Goal: Task Accomplishment & Management: Contribute content

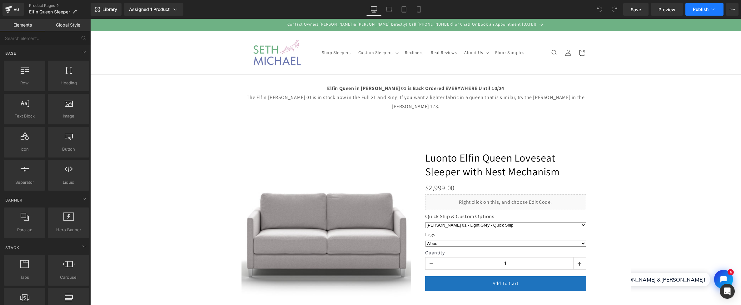
click at [699, 13] on button "Publish" at bounding box center [704, 9] width 38 height 12
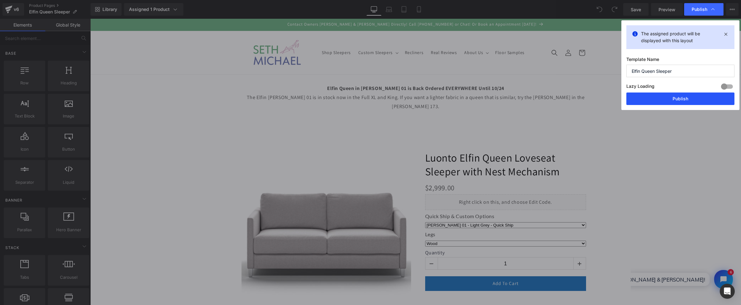
drag, startPoint x: 677, startPoint y: 101, endPoint x: 489, endPoint y: 102, distance: 188.0
click at [677, 101] on button "Publish" at bounding box center [680, 98] width 108 height 12
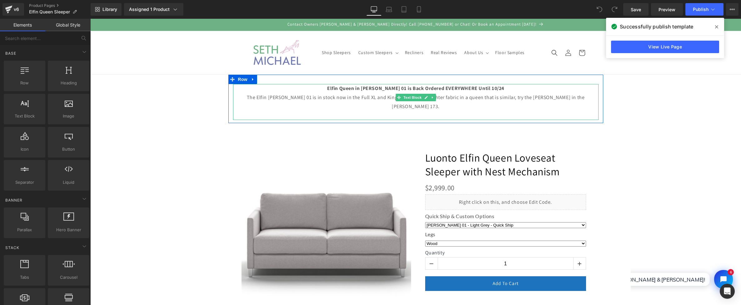
click at [370, 97] on p "The Elfin Rene 01 is in stock now in the Full XL and King. If you want a lighte…" at bounding box center [415, 102] width 365 height 18
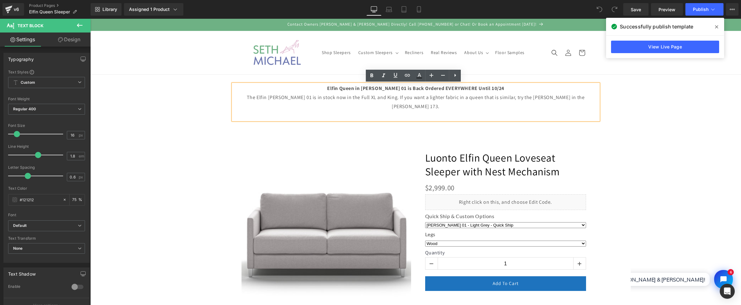
click at [343, 96] on p "The Elfin Rene 01 is in stock now in the Full XL and King. If you want a lighte…" at bounding box center [415, 102] width 365 height 18
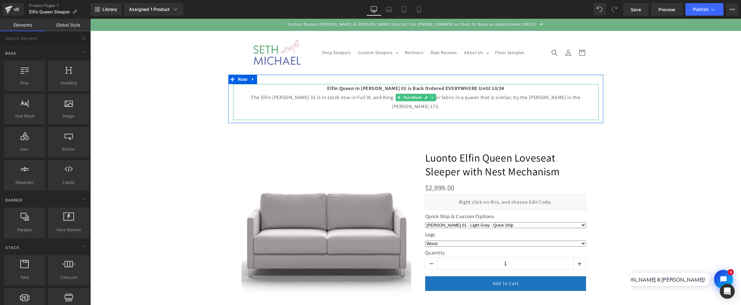
click at [355, 101] on p "The Elfin Rene 01 is in stock now in Full XL and King. If you want a lighter fa…" at bounding box center [415, 102] width 365 height 18
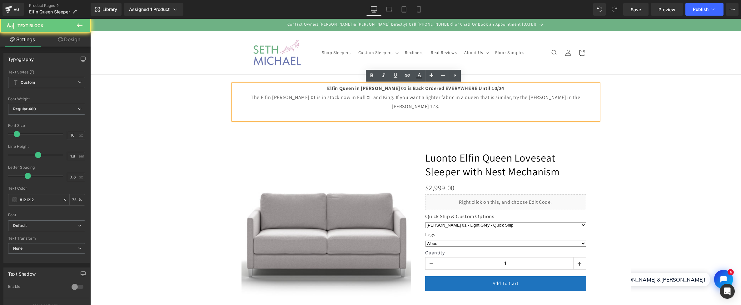
click at [354, 98] on p "The Elfin Rene 01 is in stock now in Full XL and King. If you want a lighter fa…" at bounding box center [415, 102] width 365 height 18
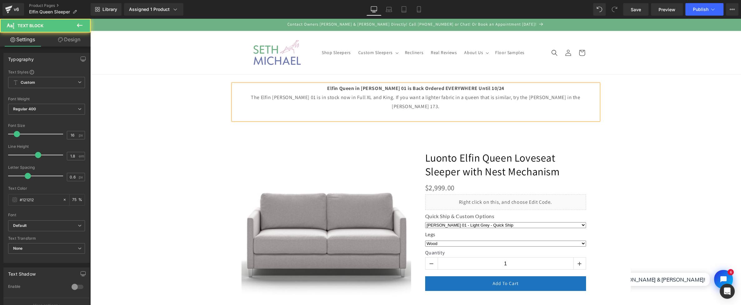
click at [309, 98] on p "The Elfin Rene 01 is in stock now in Full XL and King. If you want a lighter fa…" at bounding box center [415, 102] width 365 height 18
click at [343, 97] on p "The Elfin Rene 01 is in stock now in Full XL and King. If you want a lighter fa…" at bounding box center [415, 102] width 365 height 18
click at [340, 98] on p "The Elfin Rene 01 is in stock now in Full XL and King. If you want a lighter fa…" at bounding box center [415, 102] width 365 height 18
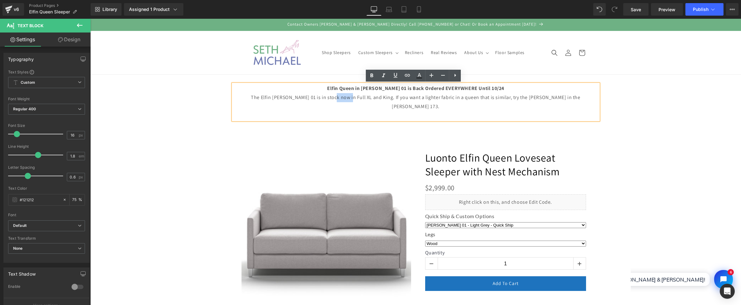
drag, startPoint x: 340, startPoint y: 98, endPoint x: 354, endPoint y: 98, distance: 13.7
click at [354, 98] on p "The Elfin Rene 01 is in stock now in Full XL and King. If you want a lighter fa…" at bounding box center [415, 102] width 365 height 18
click at [407, 78] on icon at bounding box center [406, 75] width 7 height 7
click at [372, 109] on input "text" at bounding box center [363, 111] width 96 height 16
paste input "[URL][DOMAIN_NAME]"
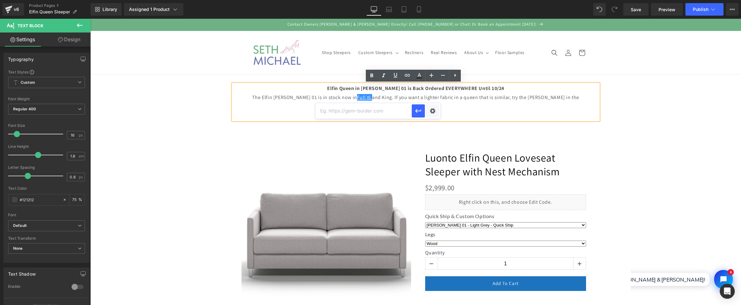
type input "[URL][DOMAIN_NAME]"
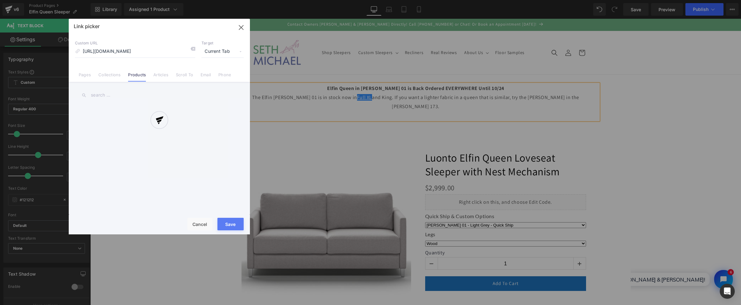
click at [432, 0] on div "Text Color Highlight Color #333333 Edit or remove link: Edit - Unlink - Cancel …" at bounding box center [370, 0] width 741 height 0
click at [229, 54] on div at bounding box center [159, 126] width 181 height 215
click at [226, 51] on div at bounding box center [159, 126] width 181 height 215
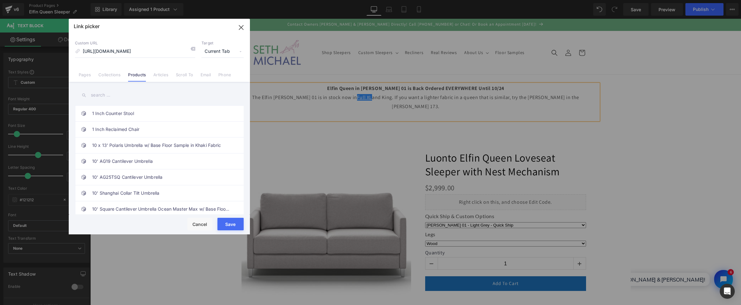
click at [226, 51] on span "Current Tab" at bounding box center [222, 52] width 42 height 12
click at [223, 74] on li "New Tab" at bounding box center [222, 73] width 48 height 11
click at [239, 225] on button "Save" at bounding box center [230, 224] width 26 height 12
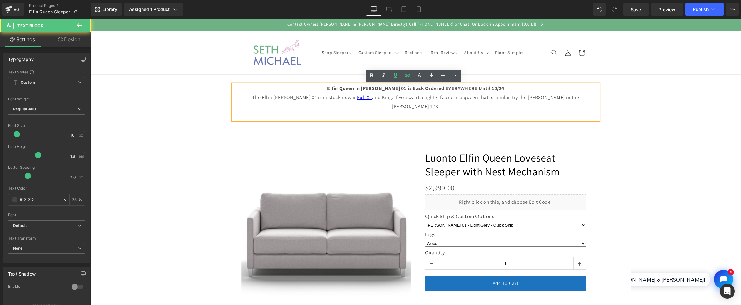
click at [374, 96] on p "The Elfin Rene 01 is in stock now in Full XL and King. If you want a lighter fa…" at bounding box center [415, 102] width 365 height 18
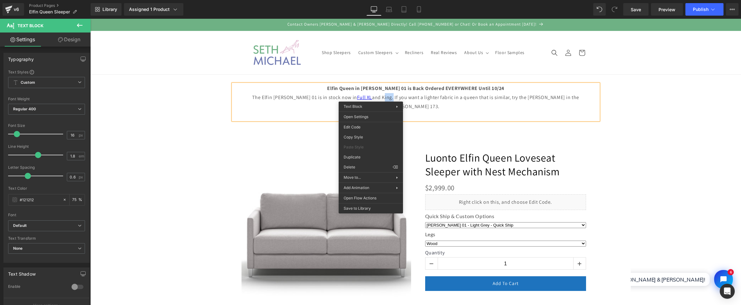
click at [371, 97] on p "The Elfin Rene 01 is in stock now in Full XL and King. If you want a lighter fa…" at bounding box center [415, 102] width 365 height 18
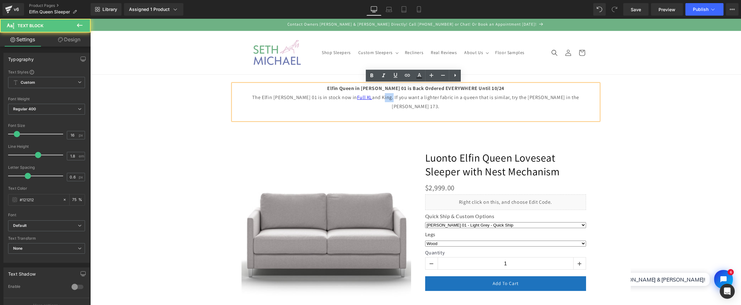
drag, startPoint x: 375, startPoint y: 97, endPoint x: 366, endPoint y: 97, distance: 9.1
click at [366, 97] on p "The Elfin Rene 01 is in stock now in Full XL and King. If you want a lighter fa…" at bounding box center [415, 102] width 365 height 18
click at [409, 73] on icon at bounding box center [406, 75] width 7 height 7
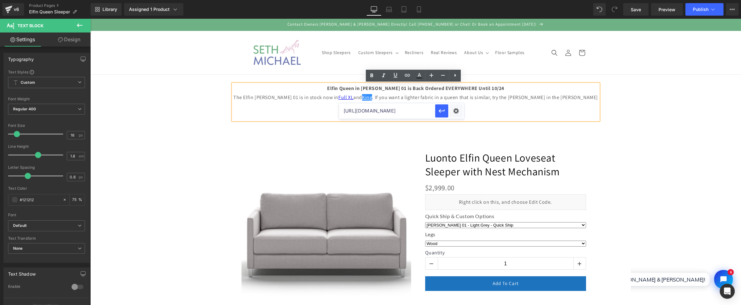
click at [384, 109] on input "[URL][DOMAIN_NAME]" at bounding box center [387, 111] width 96 height 16
paste input "https://sethmichael.com/products/elfin-king-sofa-sleeper-with-nest-mechanicsm?_…"
type input "https://sethmichael.com/products/elfin-king-sofa-sleeper-with-nest-mechanicsm?_…"
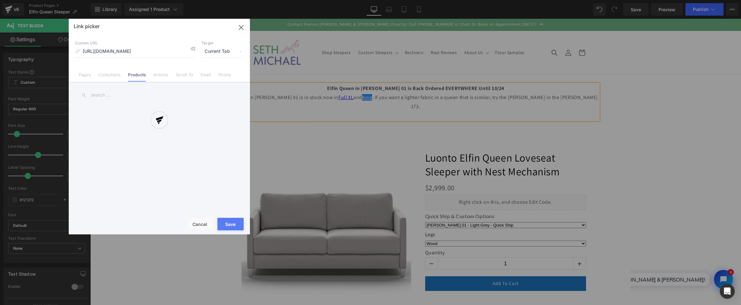
click at [454, 0] on div "Text Color Highlight Color #333333 Edit or remove link: Edit - Unlink - Cancel …" at bounding box center [370, 0] width 741 height 0
click at [216, 49] on div at bounding box center [159, 126] width 181 height 215
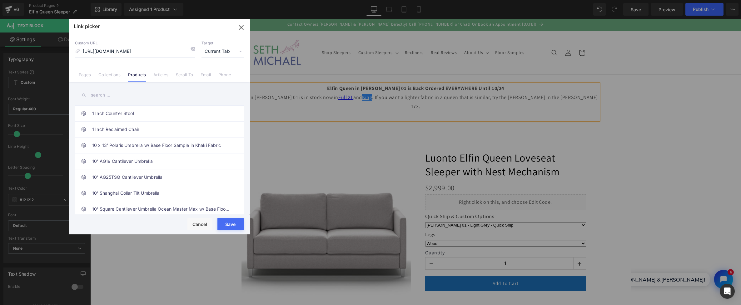
click at [215, 51] on span "Current Tab" at bounding box center [222, 52] width 42 height 12
click at [214, 74] on li "New Tab" at bounding box center [222, 73] width 48 height 11
click at [237, 223] on button "Save" at bounding box center [230, 224] width 26 height 12
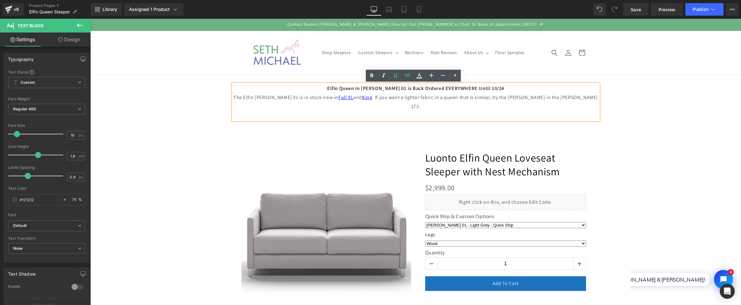
click at [505, 100] on p "The Elfin Rene 01 is in stock now in Full XL and King . If you want a lighter f…" at bounding box center [415, 102] width 365 height 18
click at [515, 95] on p "The Elfin Rene 01 is in stock now in Full XL and King . If you want a lighter f…" at bounding box center [415, 102] width 365 height 18
click at [512, 96] on p "The Elfin Rene 01 is in stock now in Full XL and King . If you want a lighter f…" at bounding box center [415, 102] width 365 height 18
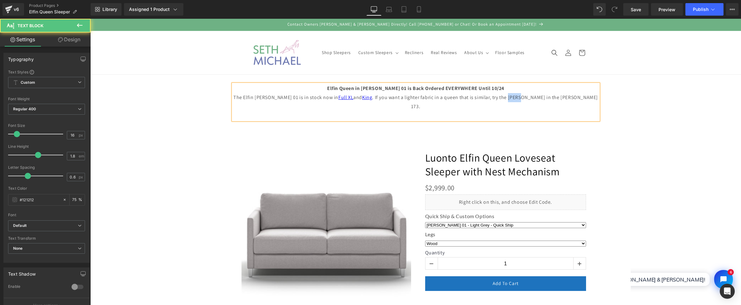
click at [523, 94] on p "The Elfin Rene 01 is in stock now in Full XL and King . If you want a lighter f…" at bounding box center [415, 102] width 365 height 18
drag, startPoint x: 526, startPoint y: 96, endPoint x: 512, endPoint y: 98, distance: 14.5
click at [512, 98] on p "The Elfin Rene 01 is in stock now in Full XL and King . If you want a lighter f…" at bounding box center [415, 102] width 365 height 18
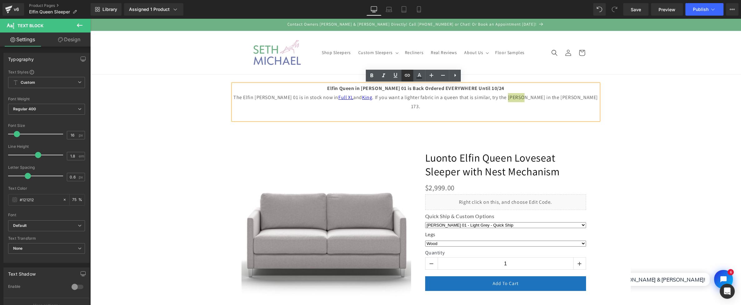
click at [407, 74] on icon at bounding box center [407, 75] width 5 height 2
click at [487, 114] on input "https://sethmichael.com/products/elfin-king-sofa-sleeper-with-nest-mechanicsm?_…" at bounding box center [519, 111] width 96 height 16
paste input "https://sethmichael.com/products/monika-queen-loveseat-sleeper-with-nest-mechan…"
type input "https://sethmichael.com/products/monika-queen-loveseat-sleeper-with-nest-mechan…"
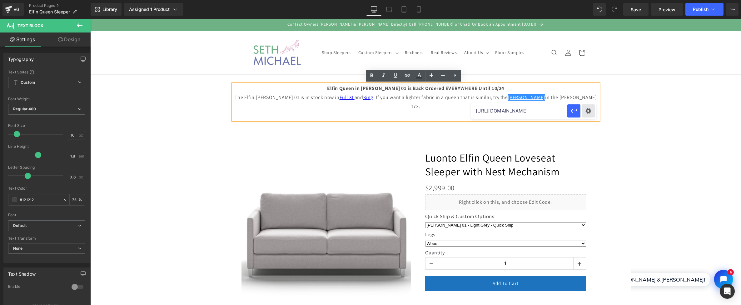
click at [589, 0] on div "Text Color Highlight Color #333333 Edit or remove link: Edit - Unlink - Cancel …" at bounding box center [370, 0] width 741 height 0
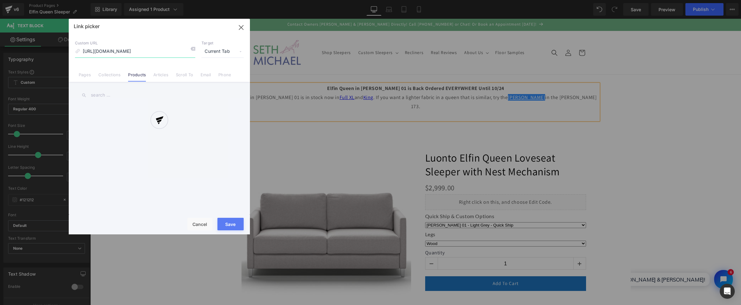
scroll to position [0, 170]
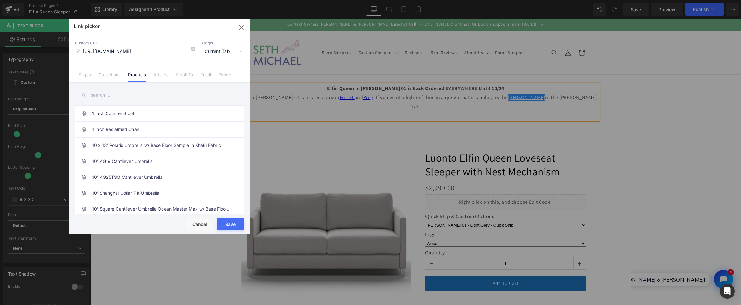
click at [216, 48] on span "Current Tab" at bounding box center [222, 52] width 42 height 12
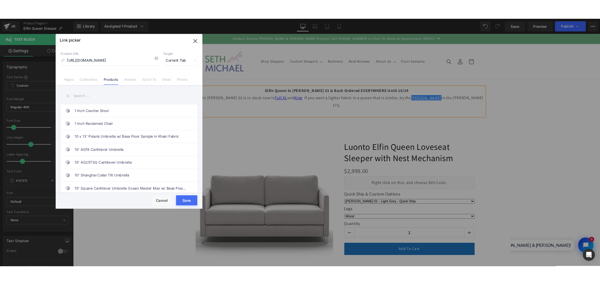
scroll to position [0, 0]
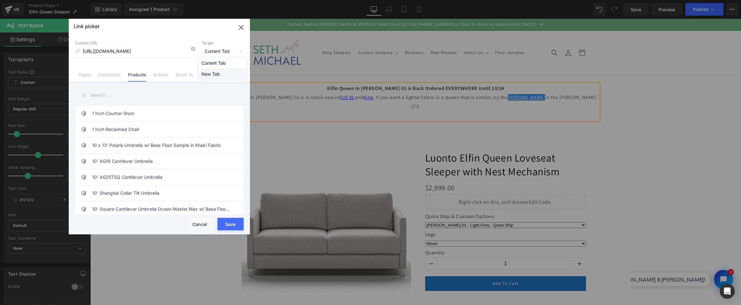
click at [217, 71] on li "New Tab" at bounding box center [222, 73] width 48 height 11
click at [233, 221] on button "Save" at bounding box center [230, 224] width 26 height 12
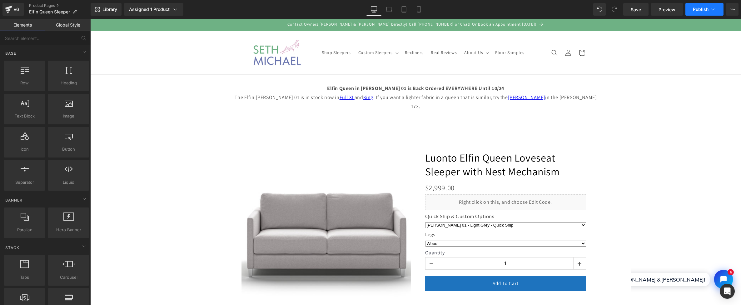
click at [701, 10] on span "Publish" at bounding box center [701, 9] width 16 height 5
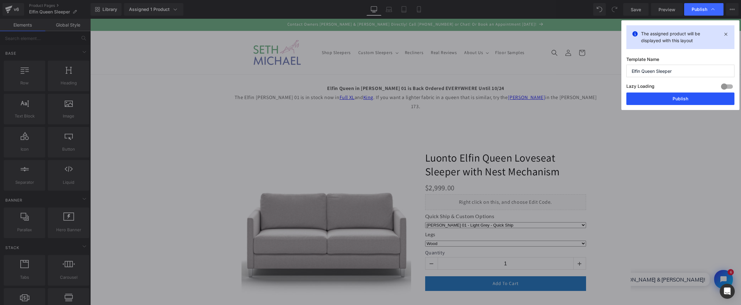
drag, startPoint x: 692, startPoint y: 104, endPoint x: 602, endPoint y: 85, distance: 91.9
click at [692, 104] on button "Publish" at bounding box center [680, 98] width 108 height 12
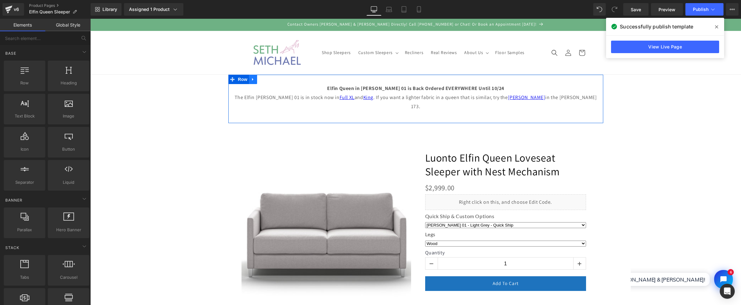
click at [253, 80] on link at bounding box center [253, 79] width 8 height 9
click at [251, 80] on icon at bounding box center [253, 79] width 4 height 5
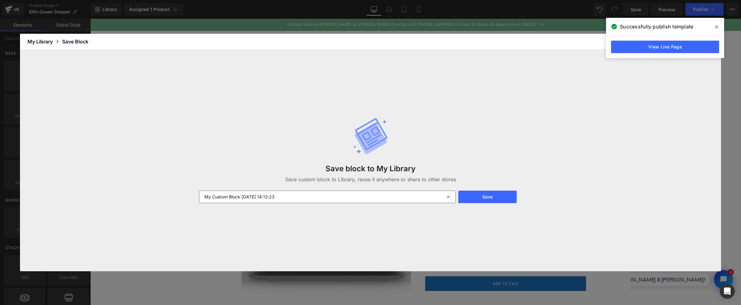
drag, startPoint x: 305, startPoint y: 198, endPoint x: 200, endPoint y: 193, distance: 105.7
click at [200, 193] on input "My Custom Block 2025-08-19 14:13:23" at bounding box center [327, 197] width 257 height 12
type input "Stock Status Banner"
click at [476, 194] on button "Save" at bounding box center [487, 197] width 58 height 12
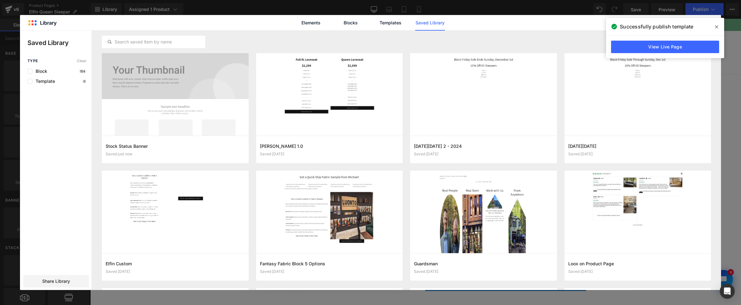
click at [718, 25] on span at bounding box center [716, 27] width 10 height 10
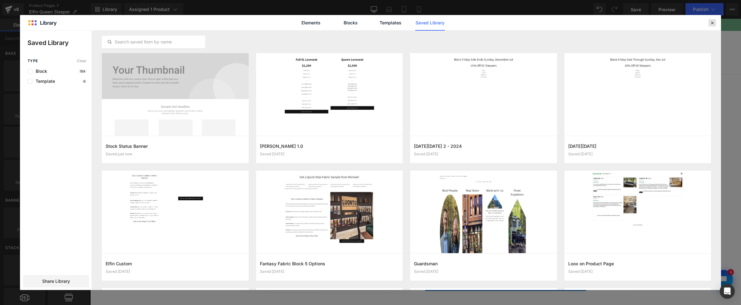
click at [710, 22] on icon at bounding box center [712, 23] width 6 height 6
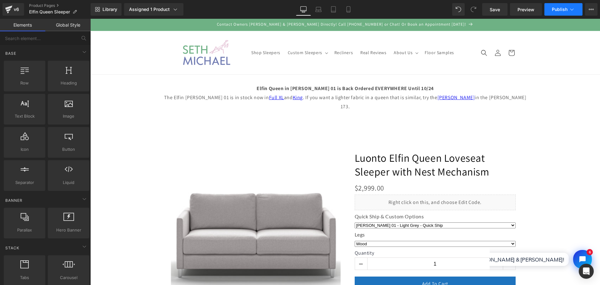
click at [563, 11] on span "Publish" at bounding box center [560, 9] width 16 height 5
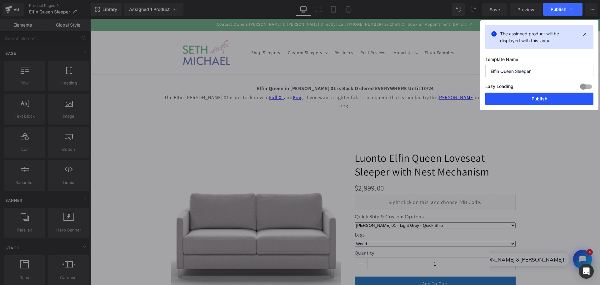
drag, startPoint x: 558, startPoint y: 100, endPoint x: 407, endPoint y: 77, distance: 153.5
click at [558, 100] on button "Publish" at bounding box center [539, 98] width 108 height 12
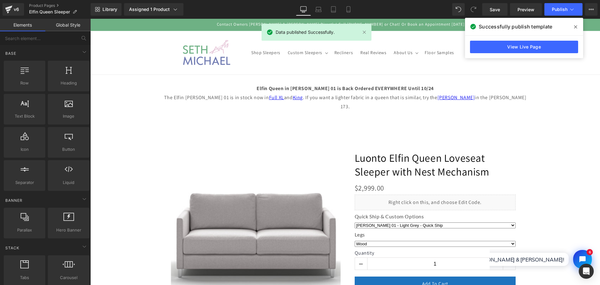
click at [575, 25] on icon at bounding box center [575, 26] width 3 height 5
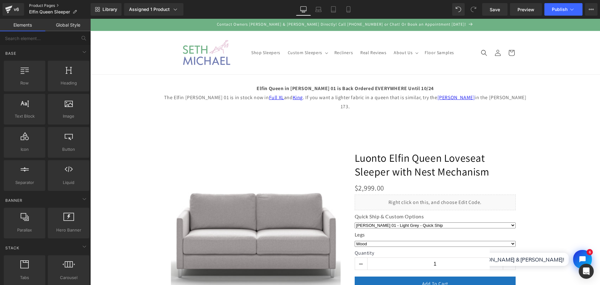
click at [41, 6] on link "Product Pages" at bounding box center [60, 5] width 62 height 5
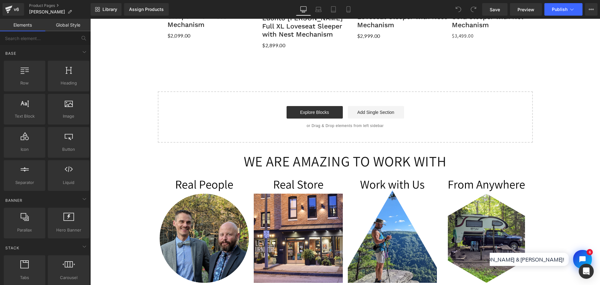
scroll to position [1718, 0]
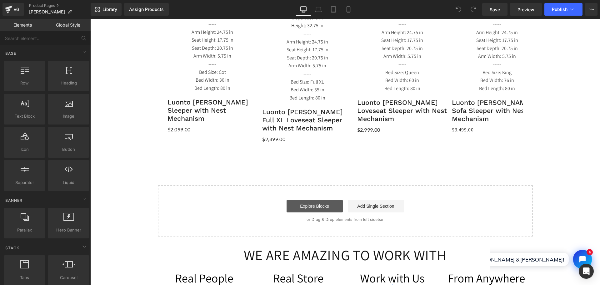
click at [314, 200] on link "Explore Blocks" at bounding box center [314, 206] width 56 height 12
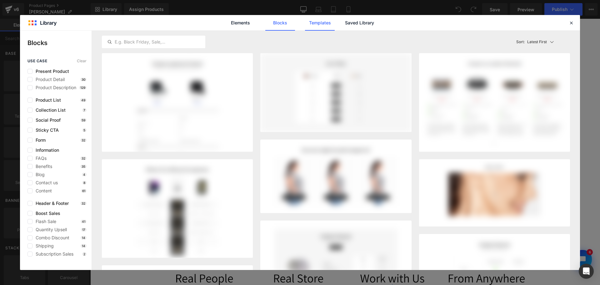
click at [320, 22] on link "Templates" at bounding box center [320, 23] width 30 height 16
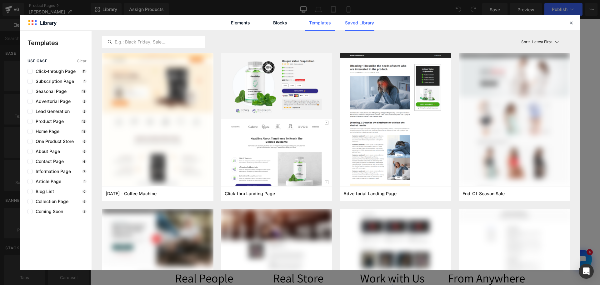
click at [0, 0] on link "Saved Library" at bounding box center [0, 0] width 0 height 0
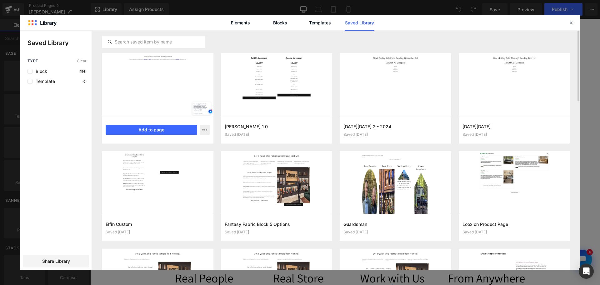
click at [141, 75] on div at bounding box center [157, 84] width 111 height 63
click at [154, 132] on button "Add to page" at bounding box center [152, 130] width 92 height 10
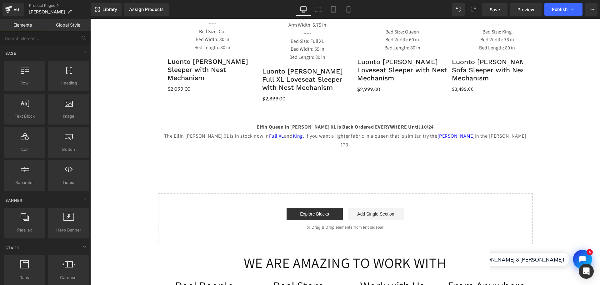
scroll to position [1696, 0]
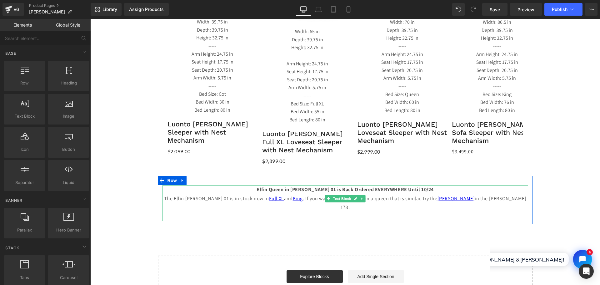
drag, startPoint x: 298, startPoint y: 126, endPoint x: 293, endPoint y: 126, distance: 4.4
click at [298, 186] on strong "Elfin Queen in [PERSON_NAME] 01 is Back Ordered EVERYWHERE Until 10/24" at bounding box center [344, 189] width 177 height 7
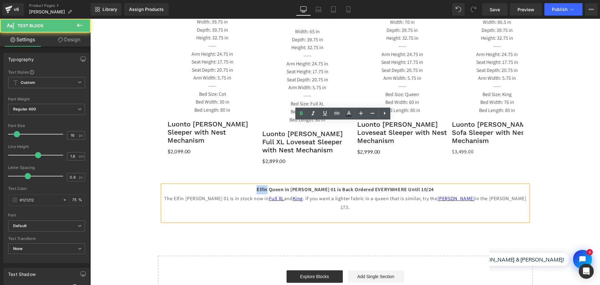
drag, startPoint x: 279, startPoint y: 127, endPoint x: 267, endPoint y: 126, distance: 11.6
click at [267, 186] on strong "Elfin Queen in [PERSON_NAME] 01 is Back Ordered EVERYWHERE Until 10/24" at bounding box center [344, 189] width 177 height 7
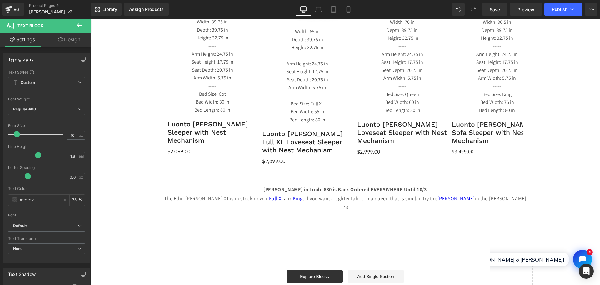
scroll to position [1633, 0]
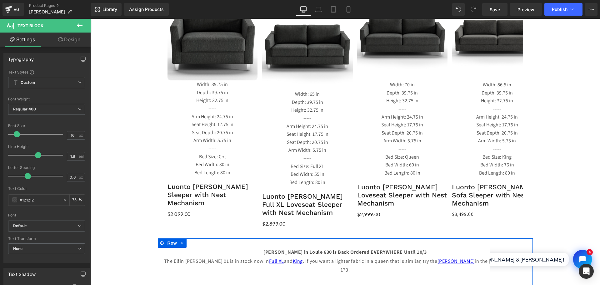
click at [90, 19] on div at bounding box center [90, 19] width 0 height 0
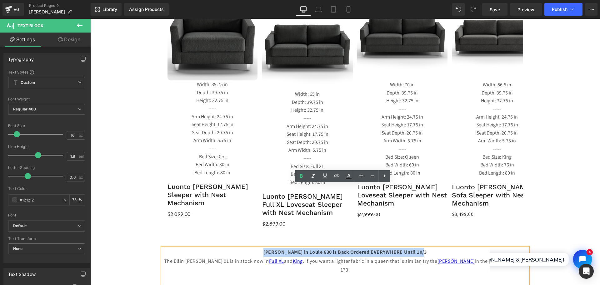
click at [242, 238] on div "Monika Queen in Loule 630 is Back Ordered EVERYWHERE Until 10/3 The Elfin Rene …" at bounding box center [345, 262] width 375 height 48
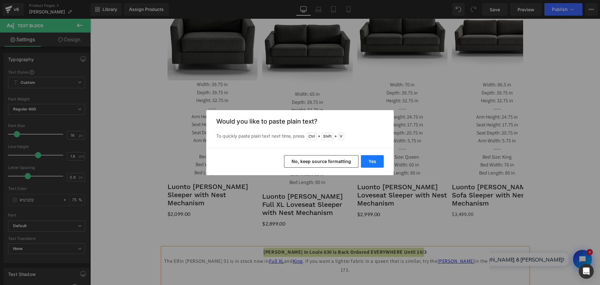
click at [370, 161] on button "Yes" at bounding box center [372, 161] width 23 height 12
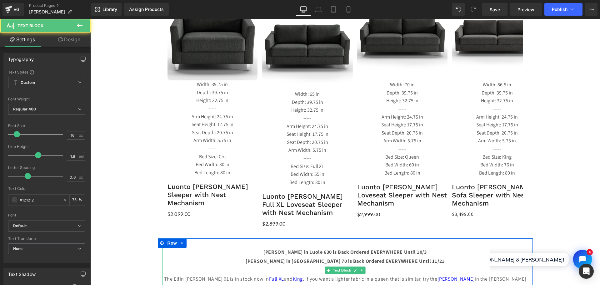
click at [434, 247] on p "Monika Queen in Luole 630 is Back Ordered EVERYWHERE Until 10/3" at bounding box center [344, 251] width 365 height 9
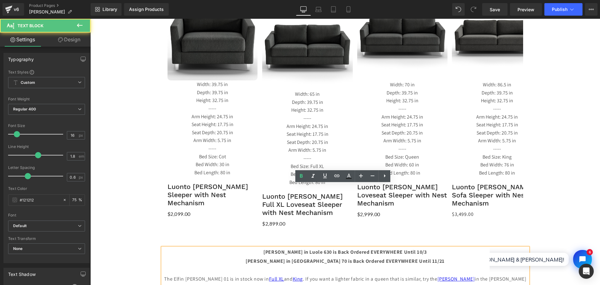
click at [434, 256] on p "Monika Queen in Cremona 70 is Back Ordered EVERYWHERE Until 11/21" at bounding box center [344, 260] width 365 height 9
click at [209, 274] on p "The Elfin [PERSON_NAME] 01 is in stock now in Full XL and King . If you want a …" at bounding box center [344, 283] width 365 height 18
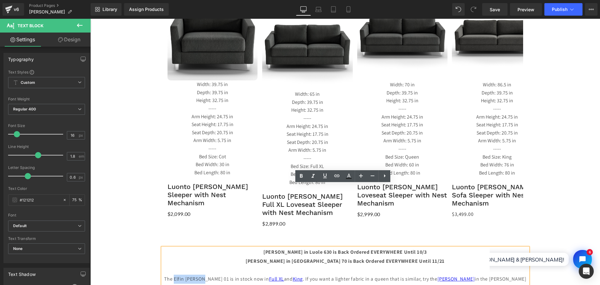
drag, startPoint x: 228, startPoint y: 213, endPoint x: 200, endPoint y: 215, distance: 28.2
click at [200, 274] on p "The Elfin [PERSON_NAME] 01 is in stock now in Full XL and King . If you want a …" at bounding box center [344, 283] width 365 height 18
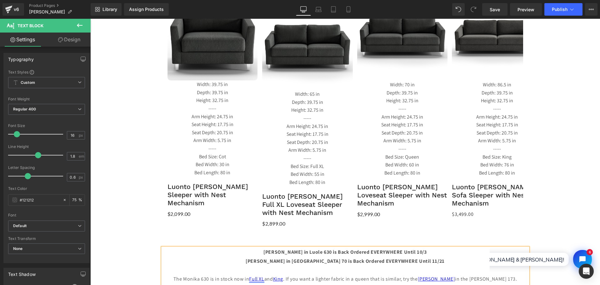
click at [264, 275] on link "Full XL" at bounding box center [256, 278] width 15 height 7
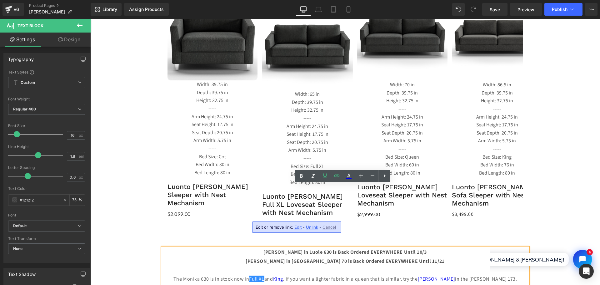
click at [295, 229] on span "Edit" at bounding box center [297, 226] width 7 height 5
click at [290, 230] on input "[URL][DOMAIN_NAME]" at bounding box center [291, 229] width 96 height 16
paste input "monika-full-loveseat-sleeper-with-nest-mechanism?_pos=1&_psq=monika"
type input "https://sethmichael.com/products/monika-full-loveseat-sleeper-with-nest-mechani…"
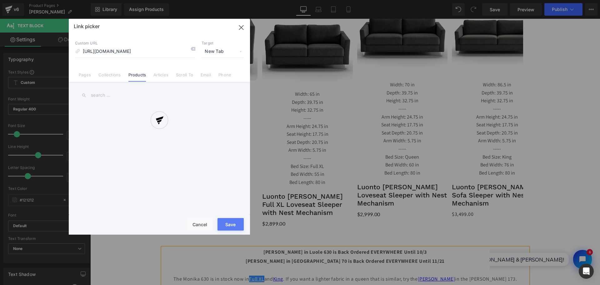
click at [361, 0] on div "Text Color Highlight Color #333333 Edit or remove link: Edit - Unlink - Cancel …" at bounding box center [300, 0] width 600 height 0
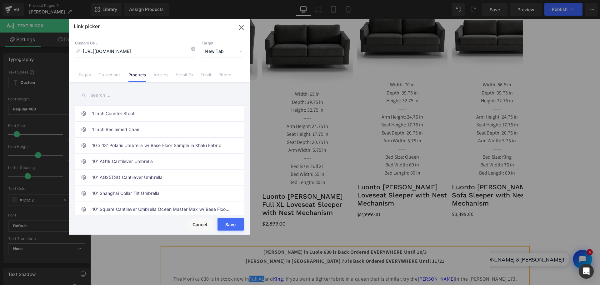
scroll to position [0, 0]
click at [227, 225] on button "Save" at bounding box center [230, 224] width 26 height 12
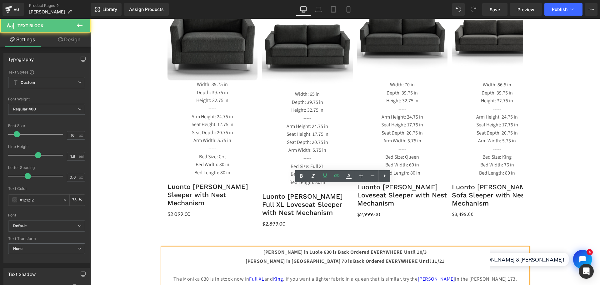
click at [303, 274] on p "The Monika 630 is in stock now in Full XL and King . If you want a lighter fabr…" at bounding box center [344, 278] width 365 height 9
click at [283, 275] on link "King" at bounding box center [278, 278] width 10 height 7
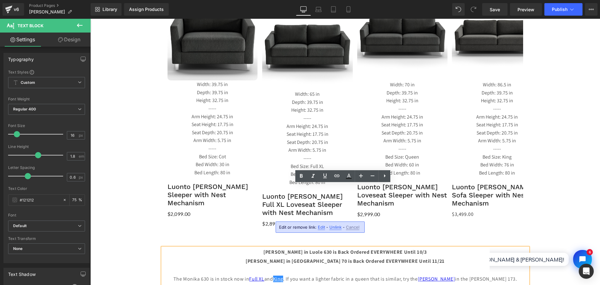
click at [318, 227] on span "Edit" at bounding box center [321, 226] width 7 height 5
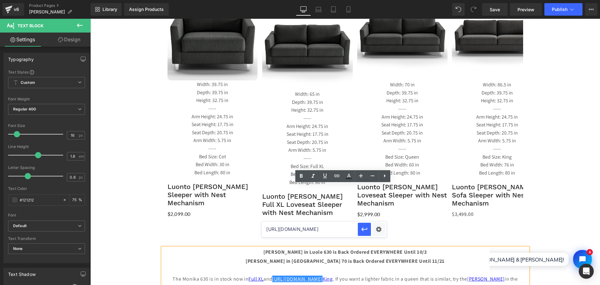
click at [309, 232] on input "https://sethmichael.com/products/monika-full-loveseat-sleeper-with-nest-mechani…" at bounding box center [309, 229] width 96 height 16
paste input "https://sethmichael.com/products/monika-king-sofa-sleeper-with-nest-mechanism?_…"
click at [380, 0] on div "Text Color Highlight Color #333333 Edit or remove link: Edit - Unlink - Cancel …" at bounding box center [300, 0] width 600 height 0
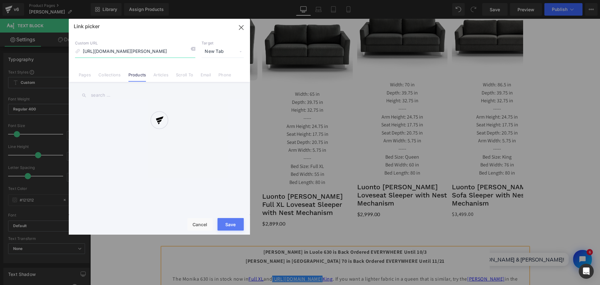
scroll to position [0, 153]
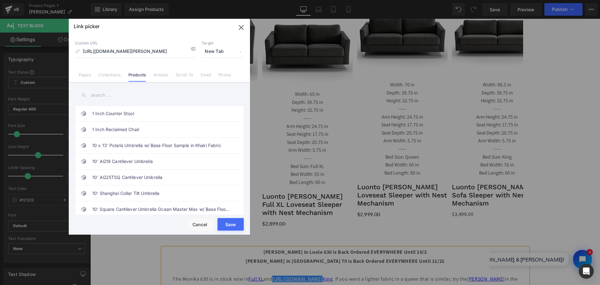
click at [232, 223] on button "Save" at bounding box center [230, 224] width 26 height 12
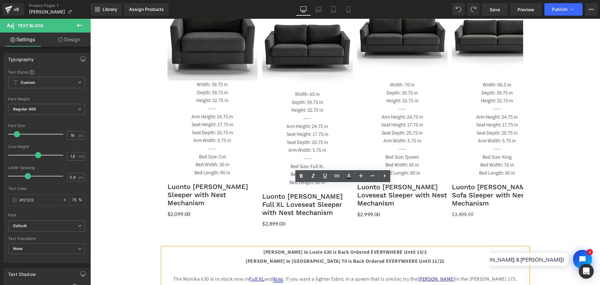
click at [283, 275] on link "King" at bounding box center [278, 278] width 10 height 7
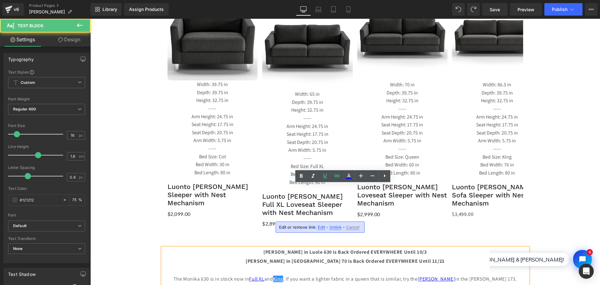
click at [323, 229] on span "Edit" at bounding box center [321, 226] width 7 height 5
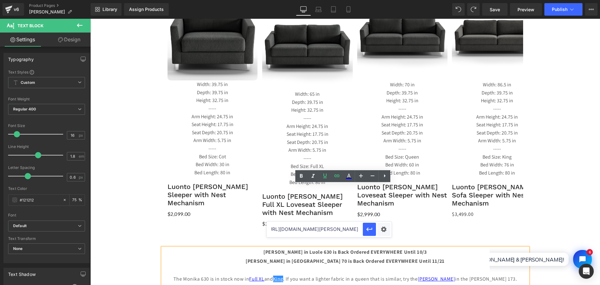
click at [318, 230] on input "https://sethmichael.com/products/monika-king-sofa-sleeper-with-nest-mechanism?_…" at bounding box center [314, 229] width 96 height 16
paste input "monika-king-sofa-sleeper-with-nest-mechanism?_pos=1&_psq=monika"
type input "https://sethmichael.com/products/monika-king-sofa-sleeper-with-nest-mechanism?_…"
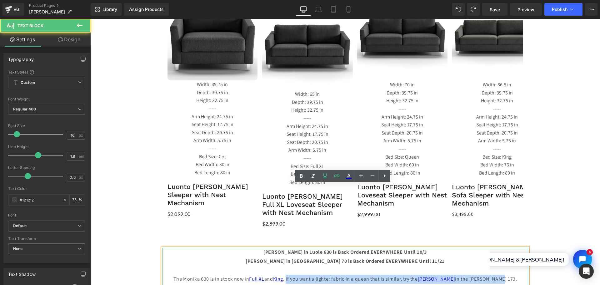
drag, startPoint x: 305, startPoint y: 215, endPoint x: 500, endPoint y: 213, distance: 194.3
click at [500, 274] on p "The Monika 630 is in stock now in Full XL and King . If you want a lighter fabr…" at bounding box center [344, 278] width 365 height 9
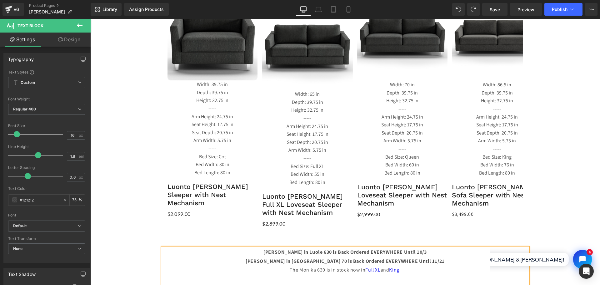
click at [90, 19] on div at bounding box center [90, 19] width 0 height 0
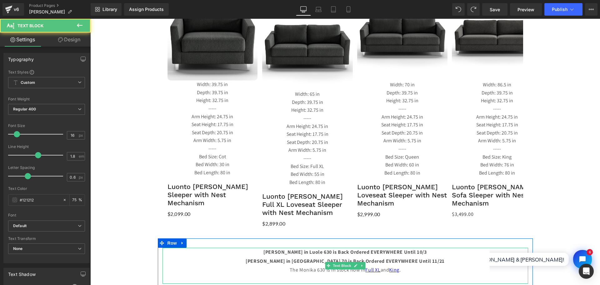
click at [446, 265] on p "The Monika 630 is in stock now in Full XL and King ." at bounding box center [344, 269] width 365 height 9
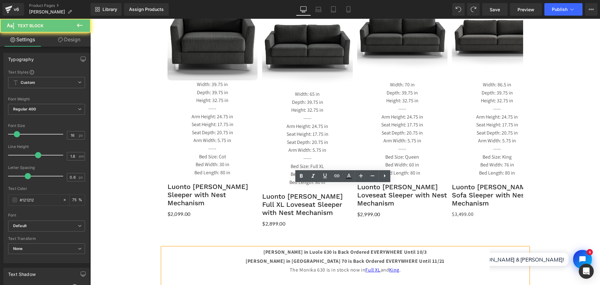
drag, startPoint x: 412, startPoint y: 210, endPoint x: 251, endPoint y: 182, distance: 163.3
click at [251, 238] on div "Monika Queen in Luole 630 is Back Ordered EVERYWHERE Until 10/3 Monika Queen in…" at bounding box center [345, 262] width 375 height 48
copy div "Monika Queen in Luole 630 is Back Ordered EVERYWHERE Until 10/3 Monika Queen in…"
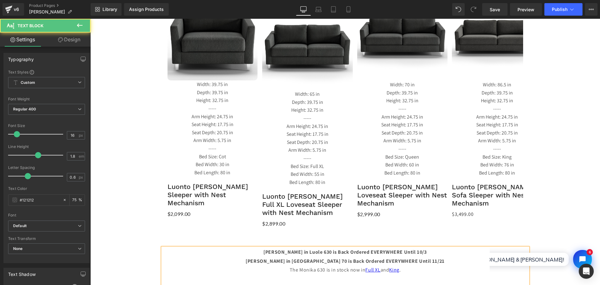
click at [291, 265] on p "The Monika 630 is in stock now in Full XL and King ." at bounding box center [344, 269] width 365 height 9
drag, startPoint x: 369, startPoint y: 201, endPoint x: 265, endPoint y: 191, distance: 104.2
click at [262, 247] on div "Monika Queen in Luole 630 is Back Ordered EVERYWHERE Until 10/3 Monika Queen in…" at bounding box center [344, 265] width 365 height 36
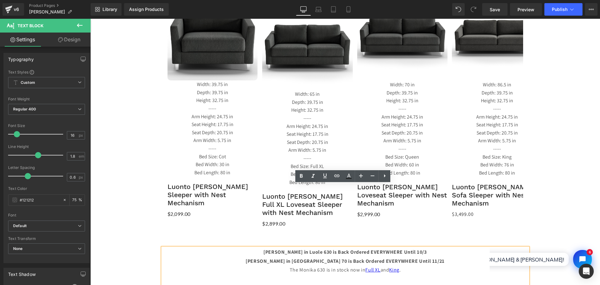
copy div "Monika Queen in Luole 630 is Back Ordered EVERYWHERE Until 10/3 Monika Queen in…"
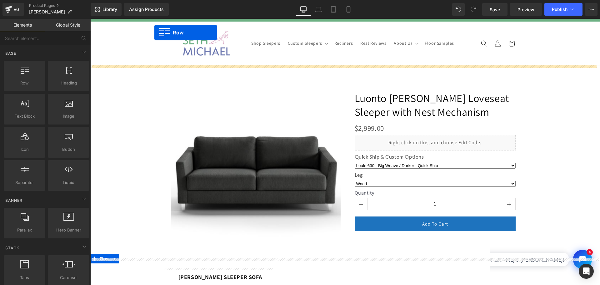
scroll to position [0, 0]
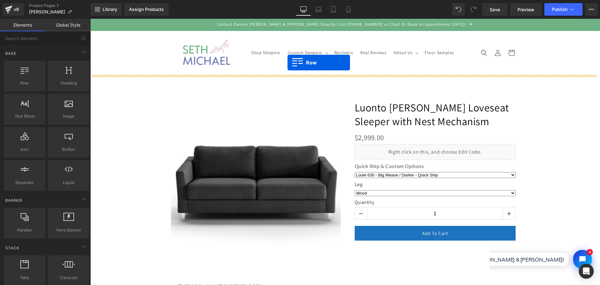
drag, startPoint x: 159, startPoint y: 181, endPoint x: 287, endPoint y: 62, distance: 174.8
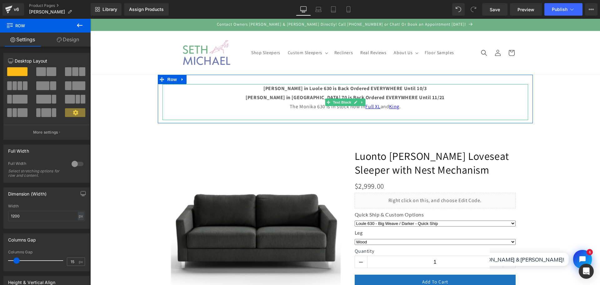
click at [308, 88] on b "Monika Queen in Luole 630 is Back Ordered EVERYWHERE Until 10/3" at bounding box center [344, 88] width 163 height 7
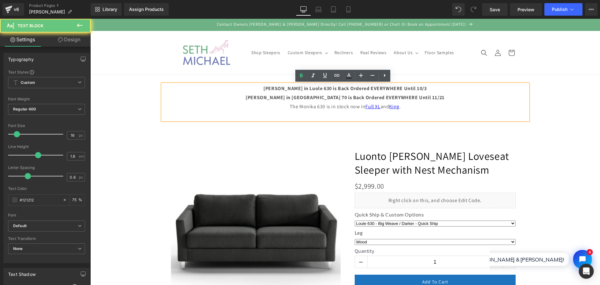
click at [311, 90] on b "Monika Queen in Luole 630 is Back Ordered EVERYWHERE Until 10/3" at bounding box center [344, 88] width 163 height 7
click at [309, 89] on b "Monika Queen in Luole 630 is Back Ordered EVERYWHERE Until 10/3" at bounding box center [344, 88] width 163 height 7
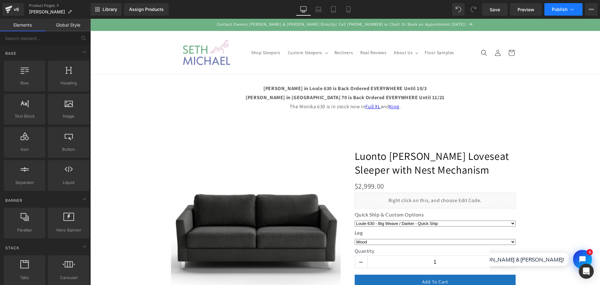
click at [556, 13] on button "Publish" at bounding box center [563, 9] width 38 height 12
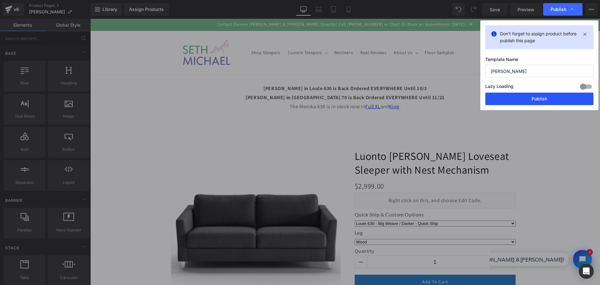
click at [562, 101] on button "Publish" at bounding box center [539, 98] width 108 height 12
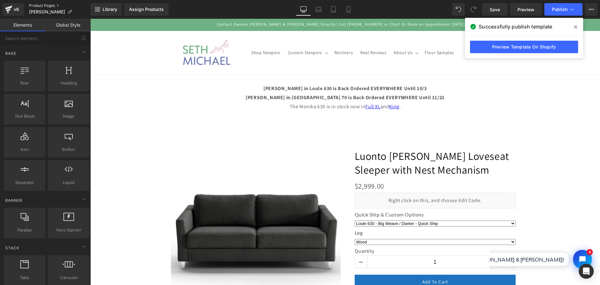
drag, startPoint x: 47, startPoint y: 3, endPoint x: 50, endPoint y: 6, distance: 3.3
click at [47, 3] on link "Product Pages" at bounding box center [60, 5] width 62 height 5
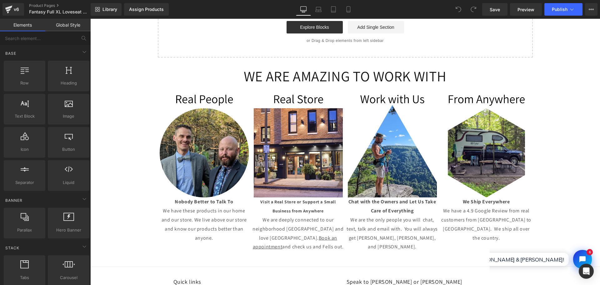
scroll to position [1499, 0]
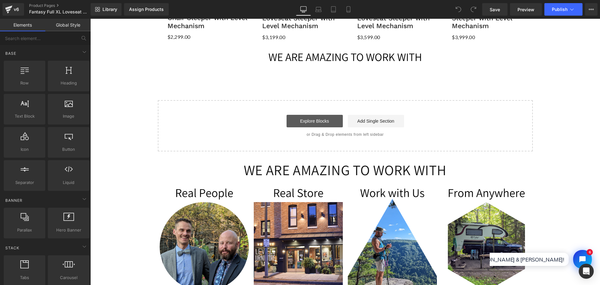
click at [311, 115] on link "Explore Blocks" at bounding box center [314, 121] width 56 height 12
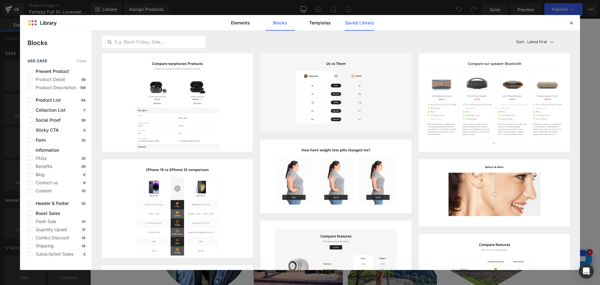
click at [354, 24] on link "Saved Library" at bounding box center [359, 23] width 30 height 16
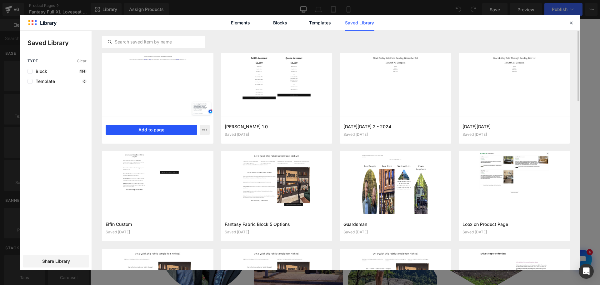
click at [157, 129] on button "Add to page" at bounding box center [152, 130] width 92 height 10
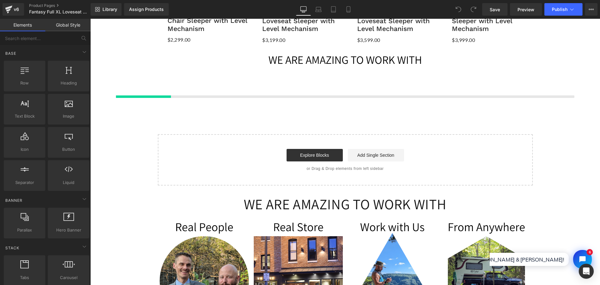
scroll to position [1496, 0]
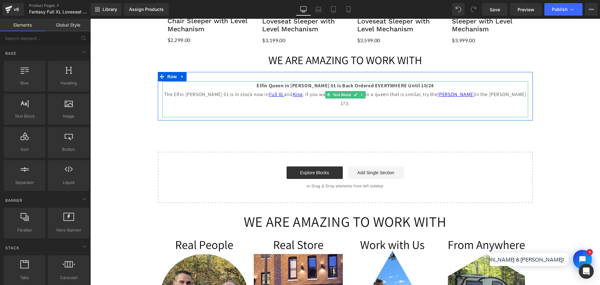
click at [275, 82] on strong "Elfin Queen in [PERSON_NAME] 01 is Back Ordered EVERYWHERE Until 10/24" at bounding box center [344, 85] width 177 height 7
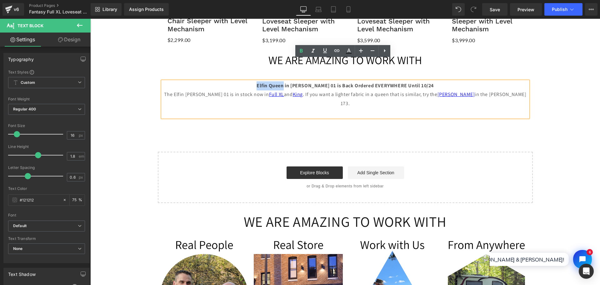
drag, startPoint x: 268, startPoint y: 63, endPoint x: 294, endPoint y: 62, distance: 25.6
click at [294, 82] on strong "Elfin Queen in [PERSON_NAME] 01 is Back Ordered EVERYWHERE Until 10/24" at bounding box center [344, 85] width 177 height 7
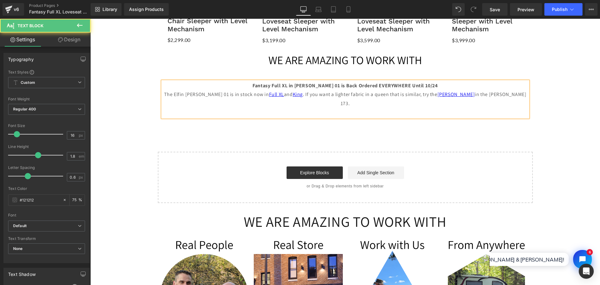
click at [430, 81] on p "Fantasy Full XL in [PERSON_NAME] 01 is Back Ordered EVERYWHERE Until 10/24" at bounding box center [344, 85] width 365 height 9
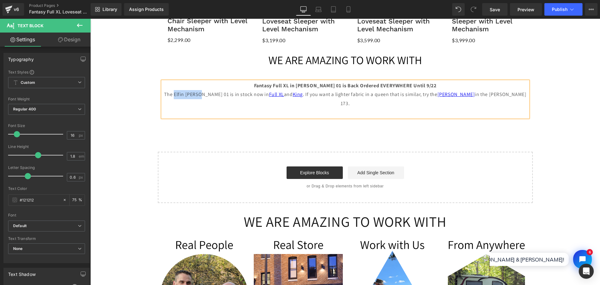
drag, startPoint x: 199, startPoint y: 72, endPoint x: 228, endPoint y: 74, distance: 29.7
click at [226, 90] on p "The Elfin [PERSON_NAME] 01 is in stock now in Full XL and King . If you want a …" at bounding box center [344, 99] width 365 height 18
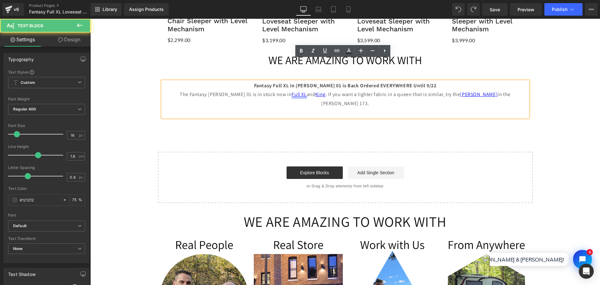
click at [291, 91] on link "Full XL" at bounding box center [298, 94] width 15 height 7
click at [302, 83] on span "Edit" at bounding box center [303, 84] width 7 height 5
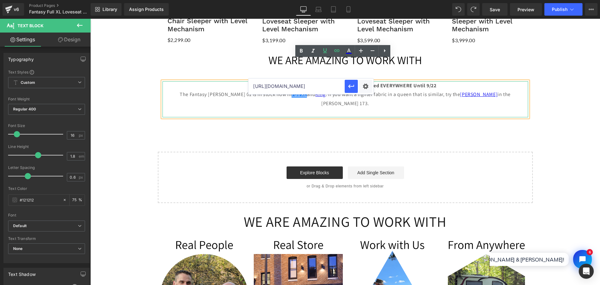
click at [260, 90] on p "The Fantasy [PERSON_NAME] 01 is in stock now in Full XL and King . If you want …" at bounding box center [344, 99] width 365 height 18
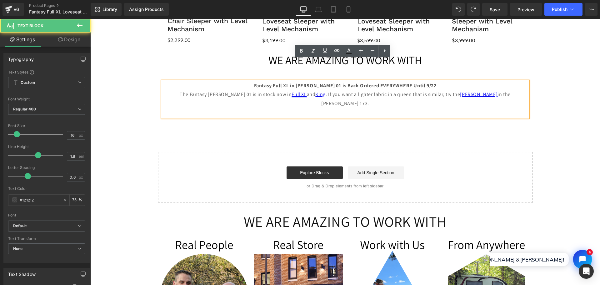
click at [291, 91] on link "Full XL" at bounding box center [298, 94] width 15 height 7
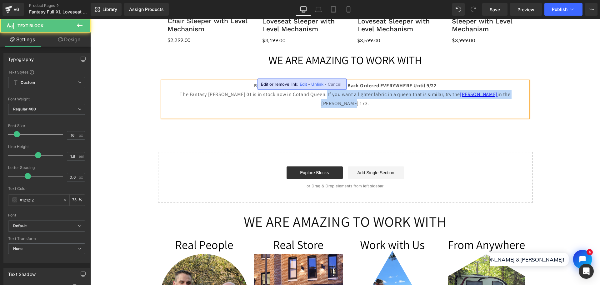
drag, startPoint x: 308, startPoint y: 72, endPoint x: 522, endPoint y: 72, distance: 213.9
click at [522, 90] on p "The Fantasy [PERSON_NAME] 01 is in stock now in Cot and Queen . If you want a l…" at bounding box center [344, 99] width 365 height 18
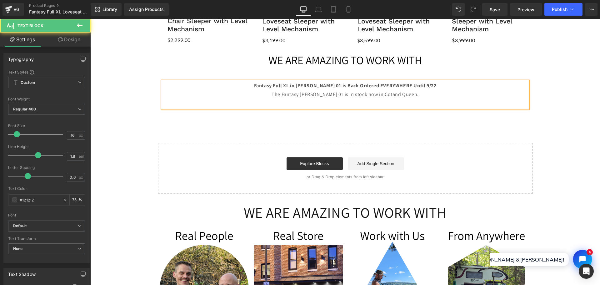
click at [376, 90] on p "The Fantasy [PERSON_NAME] 01 is in stock now in Cot and Queen ." at bounding box center [344, 94] width 365 height 9
click at [376, 90] on p "The Fantasy [PERSON_NAME] 01 is in stock now in Cot and Queen." at bounding box center [344, 94] width 365 height 9
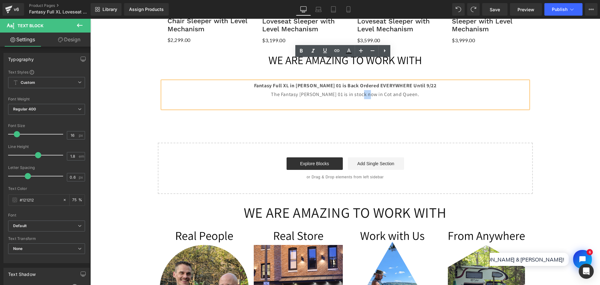
drag, startPoint x: 376, startPoint y: 72, endPoint x: 368, endPoint y: 73, distance: 8.5
click at [368, 90] on p "The Fantasy [PERSON_NAME] 01 is in stock now in Cot and Queen." at bounding box center [344, 94] width 365 height 9
click at [337, 50] on icon at bounding box center [336, 50] width 7 height 7
drag, startPoint x: 363, startPoint y: 89, endPoint x: 367, endPoint y: 89, distance: 4.1
click at [367, 89] on input "text" at bounding box center [389, 86] width 96 height 16
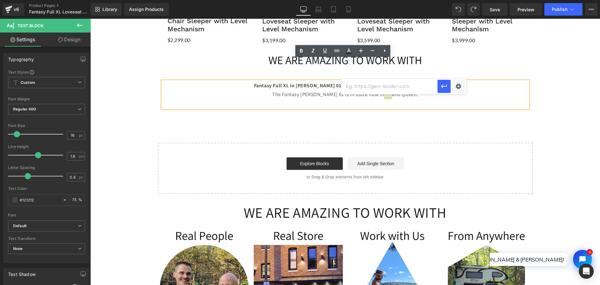
paste input "[URL][DOMAIN_NAME]"
type input "[URL][DOMAIN_NAME]"
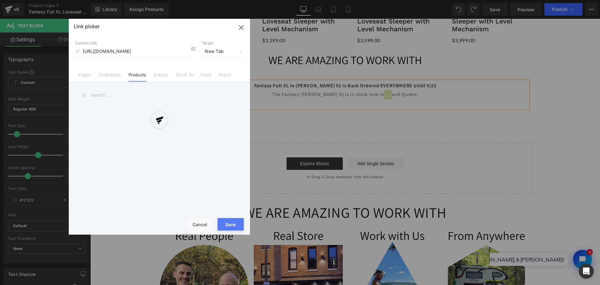
click at [461, 0] on div "Text Color Highlight Color #333333 Edit or remove link: Edit - Unlink - Cancel …" at bounding box center [300, 0] width 600 height 0
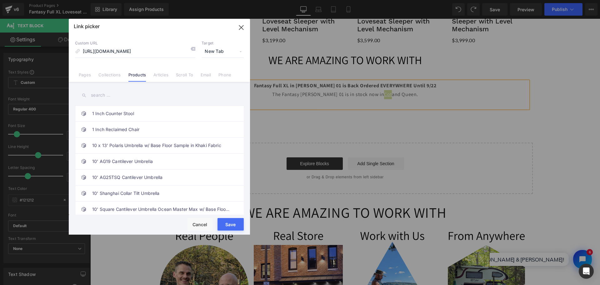
click at [211, 52] on span "New Tab" at bounding box center [222, 52] width 42 height 12
click at [210, 75] on li "New Tab" at bounding box center [222, 73] width 48 height 11
drag, startPoint x: 230, startPoint y: 224, endPoint x: 142, endPoint y: 205, distance: 90.3
click at [230, 224] on button "Save" at bounding box center [230, 224] width 26 height 12
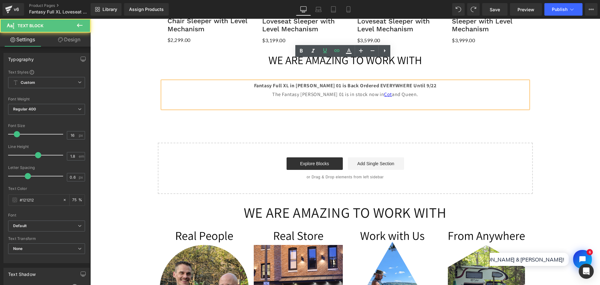
click at [401, 90] on p "The Fantasy [PERSON_NAME] 01 is in stock now in Cot and Queen." at bounding box center [344, 94] width 365 height 9
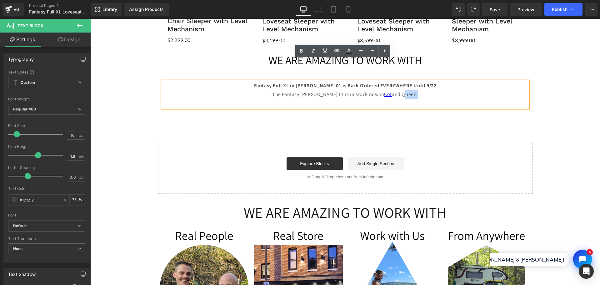
drag, startPoint x: 401, startPoint y: 74, endPoint x: 388, endPoint y: 76, distance: 13.9
click at [388, 90] on p "The Fantasy [PERSON_NAME] 01 is in stock now in Cot and Queen." at bounding box center [344, 94] width 365 height 9
drag, startPoint x: 334, startPoint y: 53, endPoint x: 350, endPoint y: 53, distance: 16.2
click at [334, 53] on icon at bounding box center [336, 50] width 7 height 7
click at [399, 90] on input "text" at bounding box center [411, 86] width 96 height 16
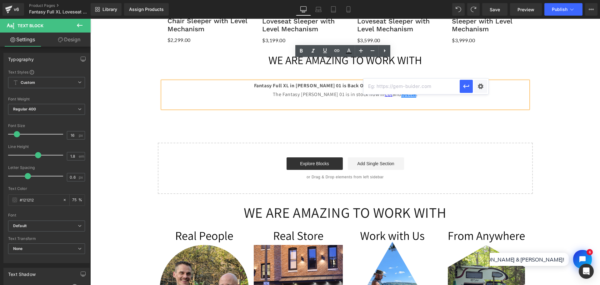
paste input "[URL][DOMAIN_NAME]"
type input "[URL][DOMAIN_NAME]"
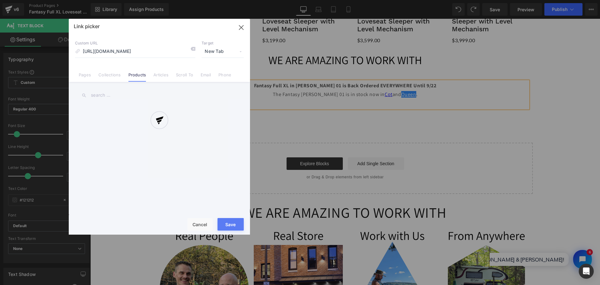
click at [481, 0] on div "Text Color Highlight Color #333333 Edit or remove link: Edit - Unlink - Cancel …" at bounding box center [300, 0] width 600 height 0
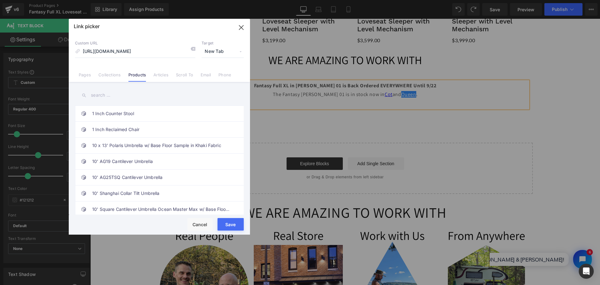
click at [227, 224] on button "Save" at bounding box center [230, 224] width 26 height 12
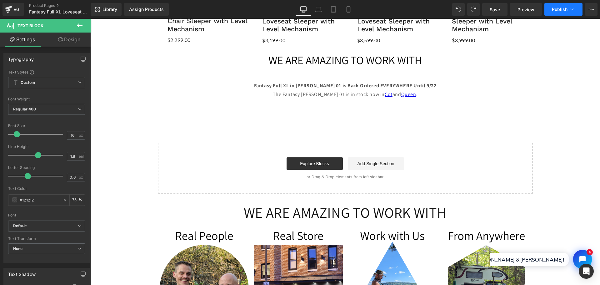
click at [560, 11] on span "Publish" at bounding box center [560, 9] width 16 height 5
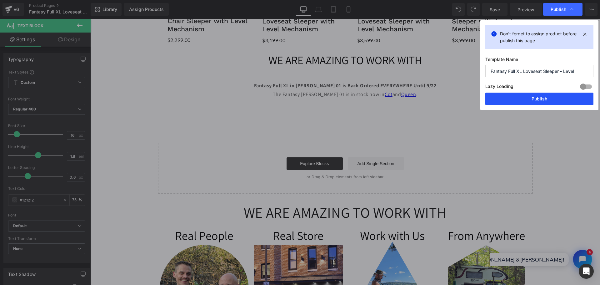
drag, startPoint x: 549, startPoint y: 100, endPoint x: 233, endPoint y: 43, distance: 320.9
click at [549, 100] on button "Publish" at bounding box center [539, 98] width 108 height 12
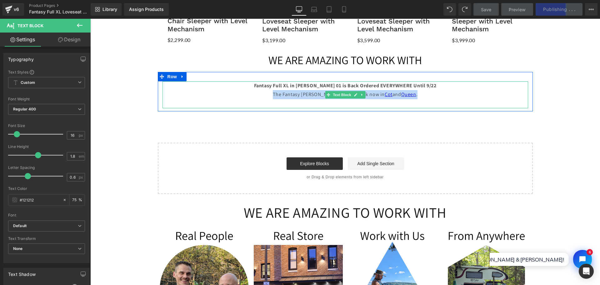
drag, startPoint x: 280, startPoint y: 74, endPoint x: 407, endPoint y: 73, distance: 127.1
click at [407, 90] on p "The Fantasy [PERSON_NAME] 01 is in stock now in Cot and Queen ." at bounding box center [344, 94] width 365 height 9
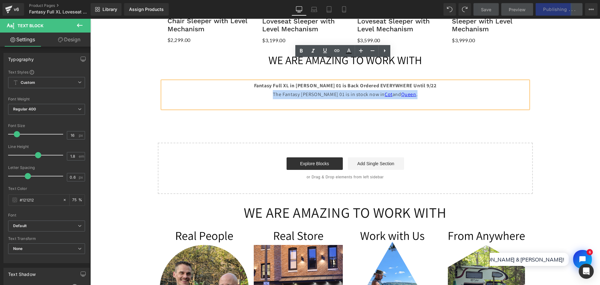
copy p "The Fantasy [PERSON_NAME] 01 is in stock now in Cot and Queen ."
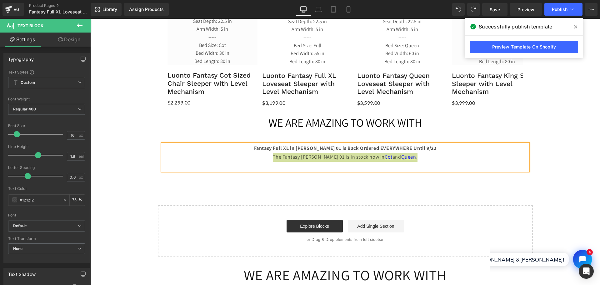
scroll to position [1371, 0]
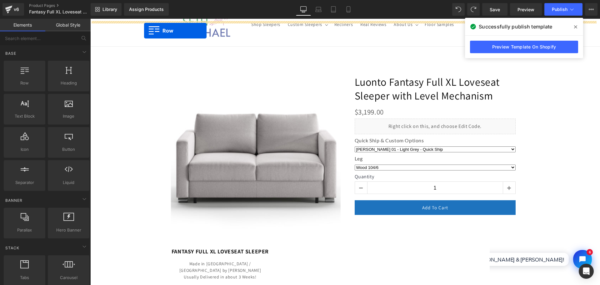
scroll to position [0, 0]
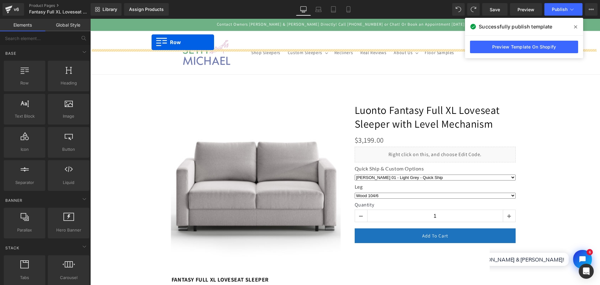
drag, startPoint x: 157, startPoint y: 179, endPoint x: 151, endPoint y: 42, distance: 137.2
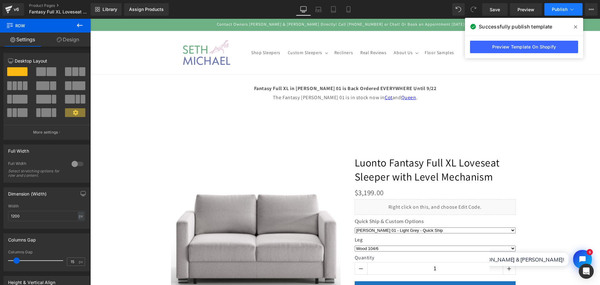
click at [556, 11] on span "Publish" at bounding box center [560, 9] width 16 height 5
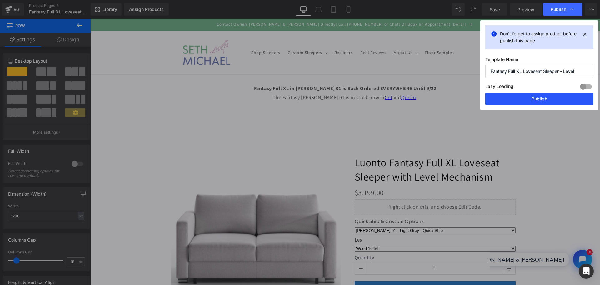
drag, startPoint x: 559, startPoint y: 100, endPoint x: 451, endPoint y: 80, distance: 109.6
click at [559, 100] on button "Publish" at bounding box center [539, 98] width 108 height 12
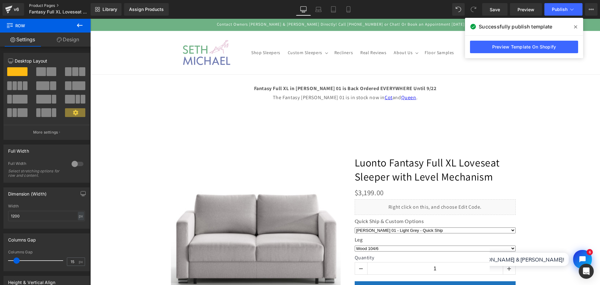
click at [41, 7] on link "Product Pages" at bounding box center [65, 5] width 72 height 5
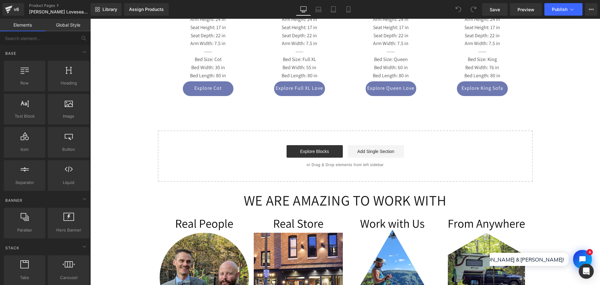
scroll to position [1749, 0]
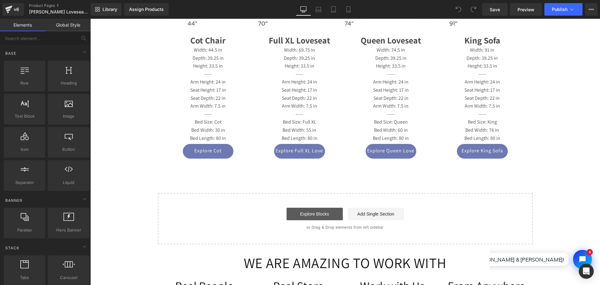
click at [315, 207] on link "Explore Blocks" at bounding box center [314, 213] width 56 height 12
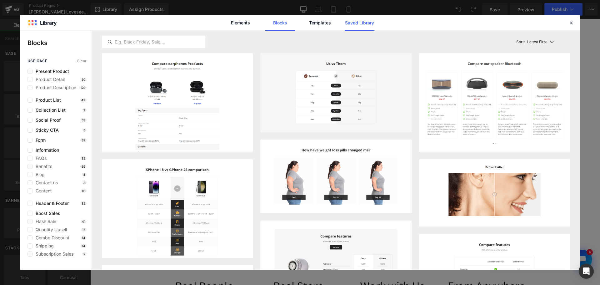
click at [353, 24] on link "Saved Library" at bounding box center [359, 23] width 30 height 16
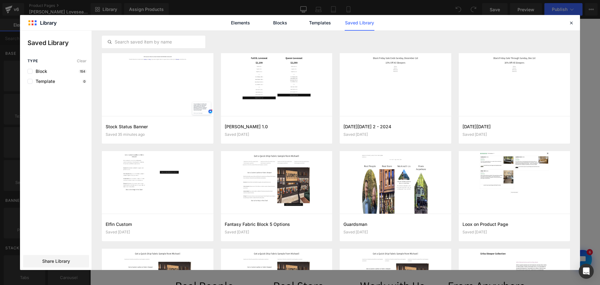
click at [355, 26] on link "Saved Library" at bounding box center [359, 23] width 30 height 16
click at [153, 130] on button "Add to page" at bounding box center [152, 130] width 92 height 10
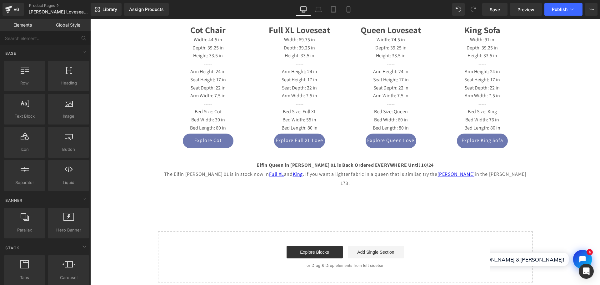
scroll to position [1790, 0]
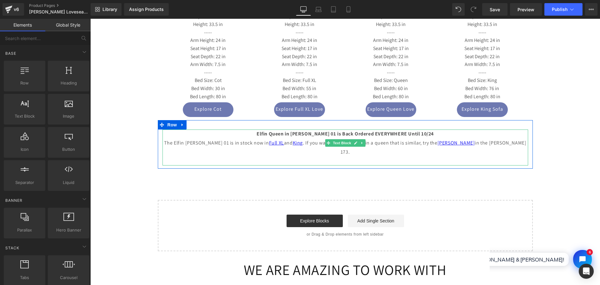
drag, startPoint x: 285, startPoint y: 95, endPoint x: 274, endPoint y: 95, distance: 11.6
click at [285, 130] on strong "Elfin Queen in [PERSON_NAME] 01 is Back Ordered EVERYWHERE Until 10/24" at bounding box center [344, 133] width 177 height 7
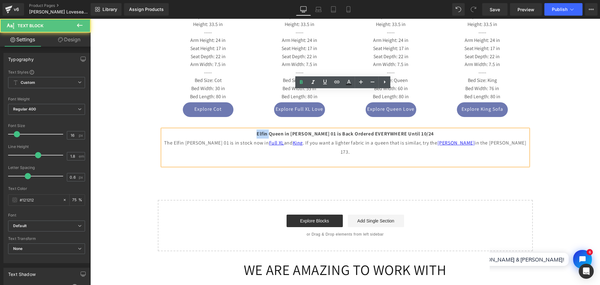
drag, startPoint x: 280, startPoint y: 94, endPoint x: 265, endPoint y: 95, distance: 14.1
click at [265, 129] on p "Elfin Queen in [PERSON_NAME] 01 is Back Ordered EVERYWHERE Until 10/24" at bounding box center [344, 133] width 365 height 9
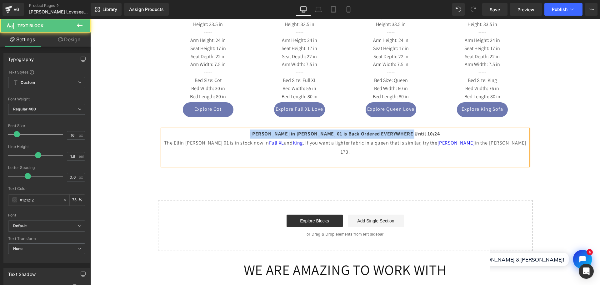
drag, startPoint x: 423, startPoint y: 92, endPoint x: 259, endPoint y: 92, distance: 163.3
click at [259, 129] on p "Casey Queen in Rene 01 is Back Ordered EVERYWHERE Until 10/24" at bounding box center [344, 133] width 365 height 9
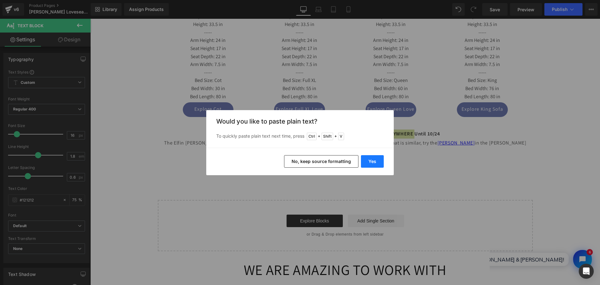
click at [374, 161] on button "Yes" at bounding box center [372, 161] width 23 height 12
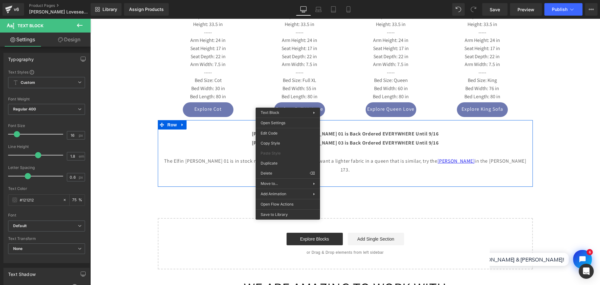
click at [287, 139] on b "Casey QUeen in Rene 03 is Back Ordered EVERYWHERE Until 9/16" at bounding box center [345, 142] width 187 height 7
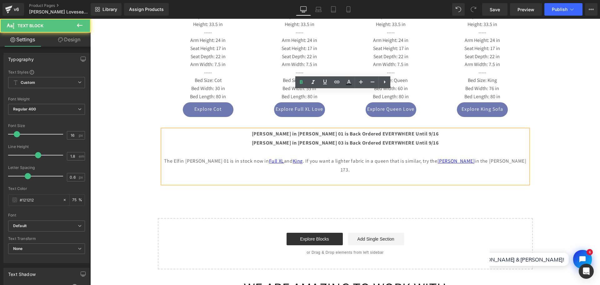
click at [289, 139] on b "Casey QUeen in Rene 03 is Back Ordered EVERYWHERE Until 9/16" at bounding box center [345, 142] width 187 height 7
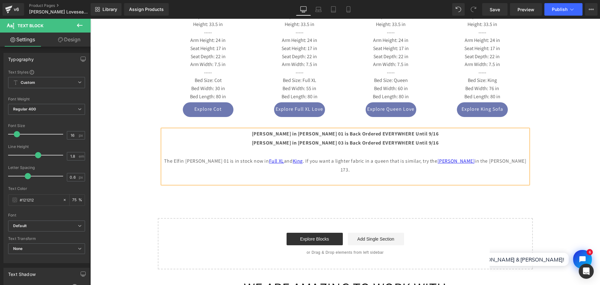
click at [424, 147] on p at bounding box center [344, 151] width 365 height 9
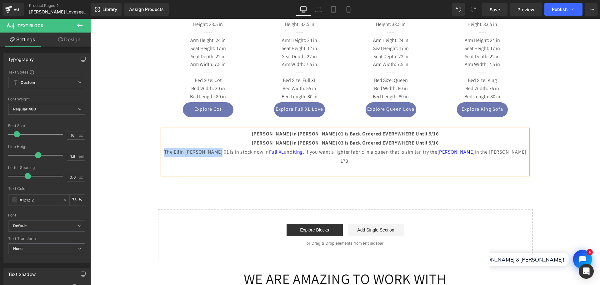
drag, startPoint x: 191, startPoint y: 112, endPoint x: 238, endPoint y: 110, distance: 47.8
click at [238, 147] on p "The Elfin [PERSON_NAME] 01 is in stock now in Full XL and King . If you want a …" at bounding box center [344, 156] width 365 height 18
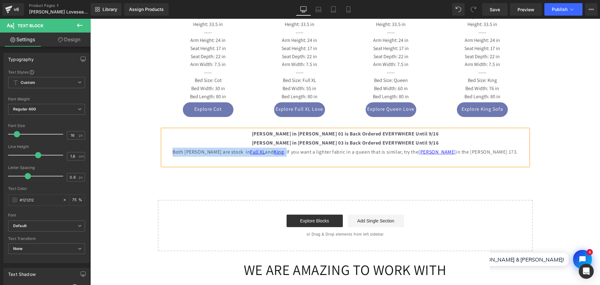
drag, startPoint x: 190, startPoint y: 112, endPoint x: 303, endPoint y: 113, distance: 113.1
click at [303, 147] on p "Both Casey Fabrics are stock in Full XL and King . If you want a lighter fabric…" at bounding box center [344, 151] width 365 height 9
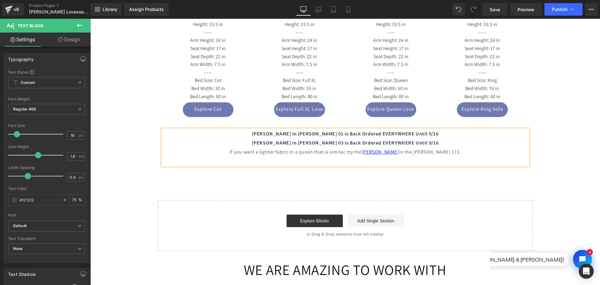
click at [296, 147] on p "If you want a lighter fabric in a queen that is similar, try the Monika in the …" at bounding box center [344, 151] width 365 height 9
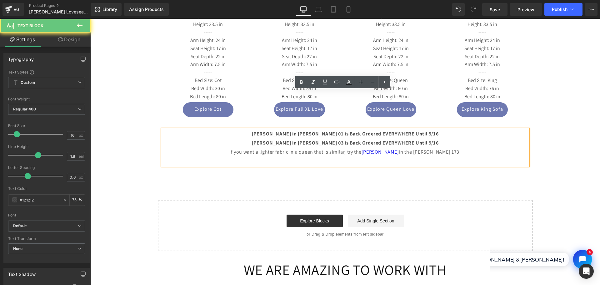
click at [304, 147] on p "If you want a lighter fabric in a queen that is similar, try the Monika in the …" at bounding box center [344, 151] width 365 height 9
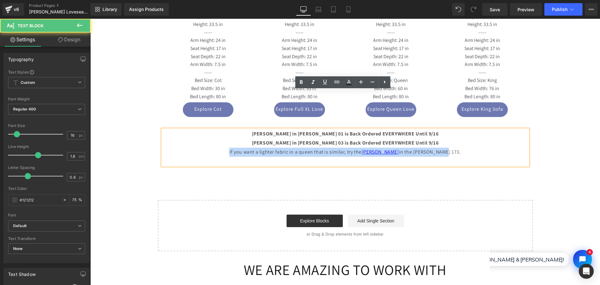
drag, startPoint x: 461, startPoint y: 114, endPoint x: 207, endPoint y: 116, distance: 253.3
click at [206, 147] on p "If you want a lighter fabric in a queen that is similar, try the Monika in the …" at bounding box center [344, 151] width 365 height 9
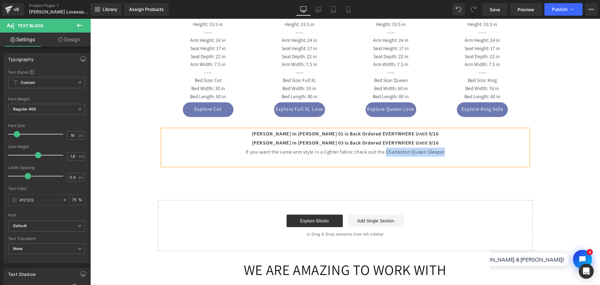
drag, startPoint x: 383, startPoint y: 113, endPoint x: 441, endPoint y: 113, distance: 57.8
click at [441, 147] on p "If you want the same arm style in a lighter fabric check out the Charleston Que…" at bounding box center [344, 151] width 365 height 9
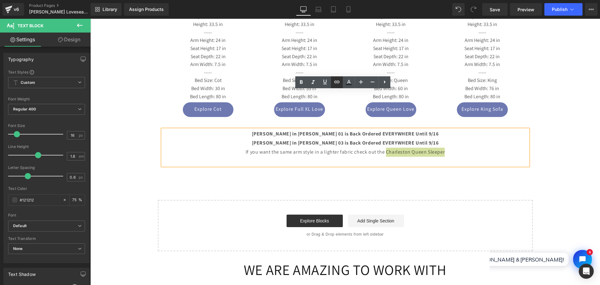
click at [338, 86] on link at bounding box center [337, 82] width 12 height 12
click at [394, 127] on input "text" at bounding box center [429, 127] width 96 height 16
paste input "https://sethmichael.com/products/luonto-charleston-queen-loveseat-sleeper-with-…"
type input "https://sethmichael.com/products/luonto-charleston-queen-loveseat-sleeper-with-…"
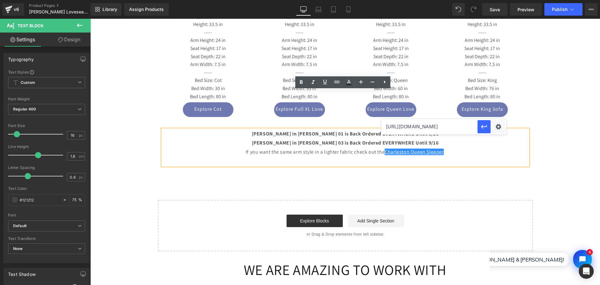
scroll to position [0, 238]
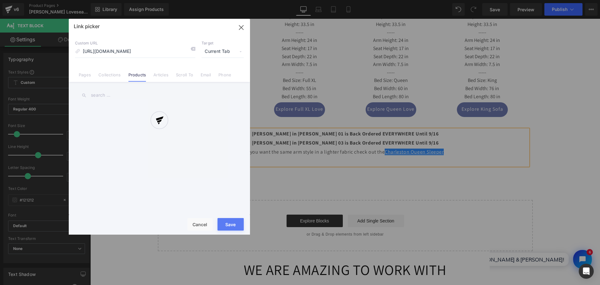
click at [493, 0] on div "Text Color Highlight Color #333333 Edit or remove link: Edit - Unlink - Cancel …" at bounding box center [300, 0] width 600 height 0
click at [218, 51] on div "Link picker Back to Library Insert Custom URL https://sethmichael.com/products/…" at bounding box center [159, 126] width 181 height 215
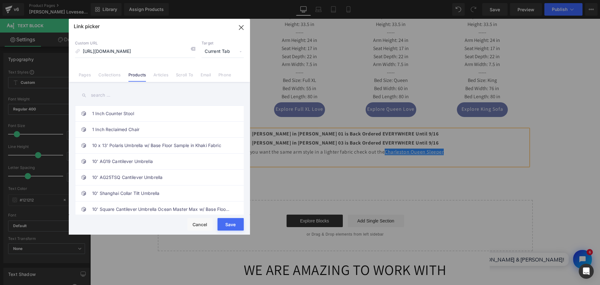
scroll to position [0, 0]
click at [215, 50] on span "Current Tab" at bounding box center [222, 52] width 42 height 12
click at [208, 72] on li "New Tab" at bounding box center [222, 73] width 48 height 11
click at [225, 220] on button "Save" at bounding box center [230, 224] width 26 height 12
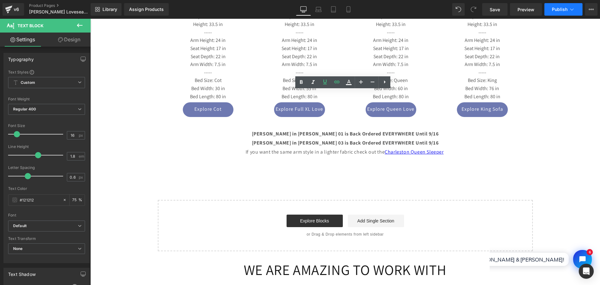
click at [556, 9] on span "Publish" at bounding box center [560, 9] width 16 height 5
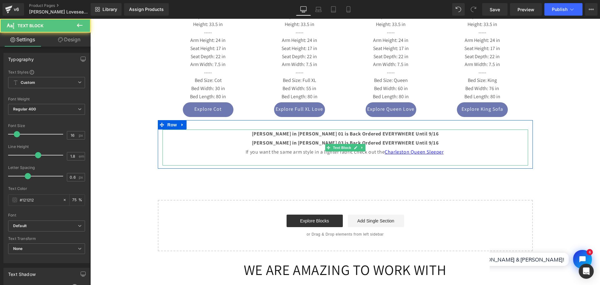
click at [246, 138] on p "Casey Queen in Rene 03 is Back Ordered EVERYWHERE Until 9/16" at bounding box center [344, 142] width 365 height 9
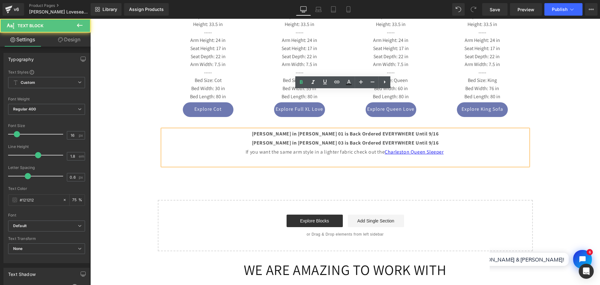
click at [319, 147] on p "If you want the same arm style in a lighter fabric check out the Charleston Que…" at bounding box center [344, 151] width 365 height 9
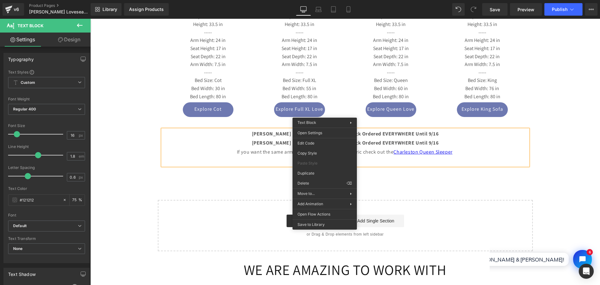
click at [318, 147] on p "If you want the same arm style in a simliar lighter fabric check out the Charle…" at bounding box center [344, 151] width 365 height 9
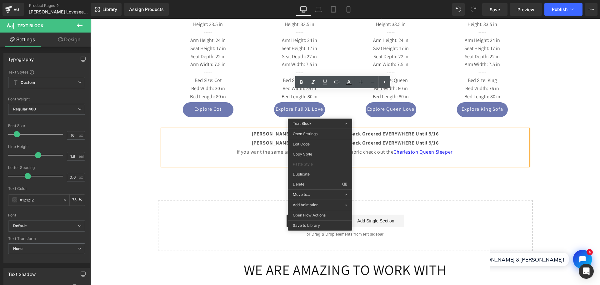
click at [328, 147] on p "If you want the same arm style in a simliar lighter fabric check out the Charle…" at bounding box center [344, 151] width 365 height 9
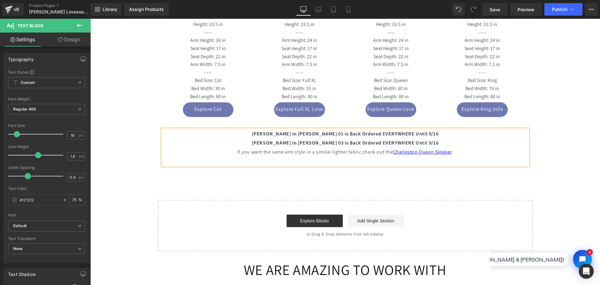
click at [328, 147] on p "If you want the same arm style in a similar lighter fabric check out the Charle…" at bounding box center [344, 151] width 365 height 9
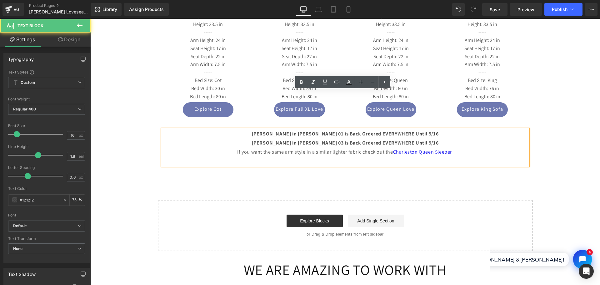
click at [309, 156] on p at bounding box center [344, 160] width 365 height 9
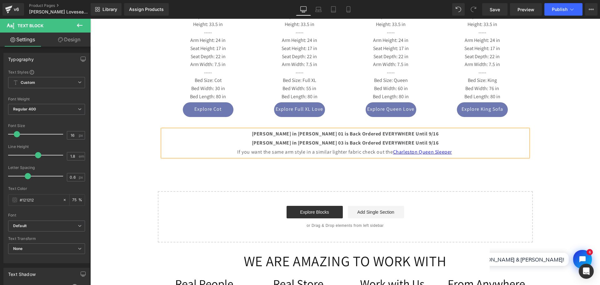
drag, startPoint x: 125, startPoint y: 63, endPoint x: 181, endPoint y: 69, distance: 55.6
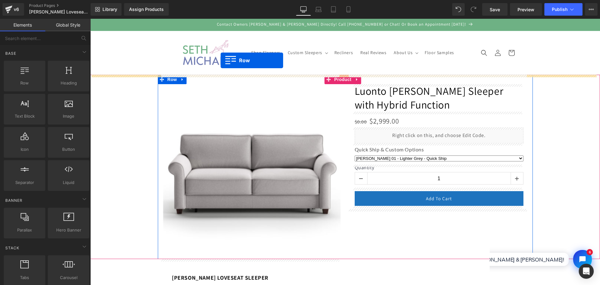
drag, startPoint x: 159, startPoint y: 85, endPoint x: 220, endPoint y: 60, distance: 66.3
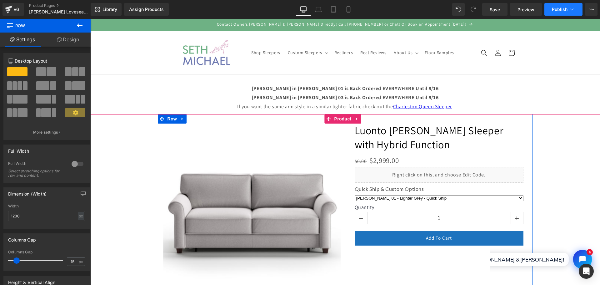
click at [554, 9] on span "Publish" at bounding box center [560, 9] width 16 height 5
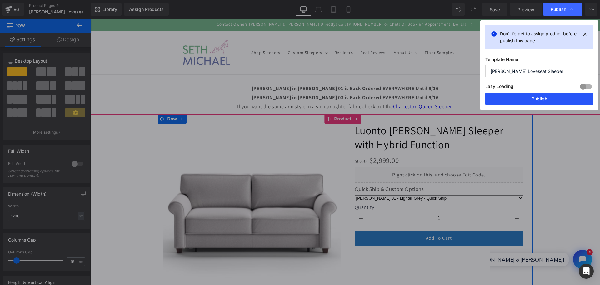
drag, startPoint x: 572, startPoint y: 97, endPoint x: 481, endPoint y: 72, distance: 94.1
click at [572, 97] on button "Publish" at bounding box center [539, 98] width 108 height 12
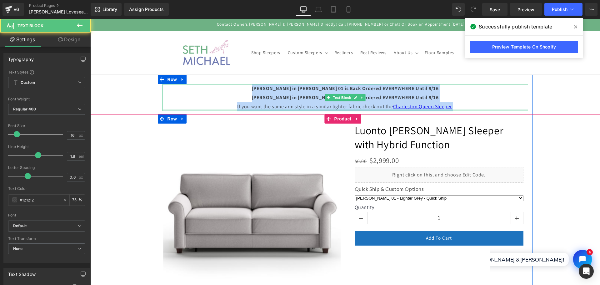
drag, startPoint x: 267, startPoint y: 86, endPoint x: 455, endPoint y: 109, distance: 189.4
click at [455, 109] on div "Casey Queen in Rene 01 is Back Ordered EVERYWHERE Until 9/16 Casey Queen in Re…" at bounding box center [344, 97] width 365 height 27
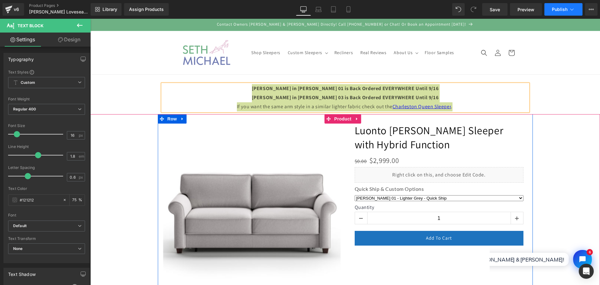
click at [564, 10] on span "Publish" at bounding box center [560, 9] width 16 height 5
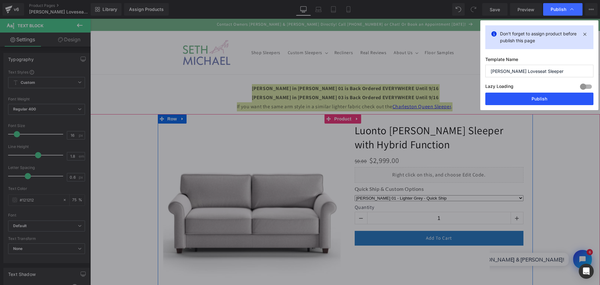
drag, startPoint x: 555, startPoint y: 99, endPoint x: 508, endPoint y: 98, distance: 46.2
click at [555, 99] on button "Publish" at bounding box center [539, 98] width 108 height 12
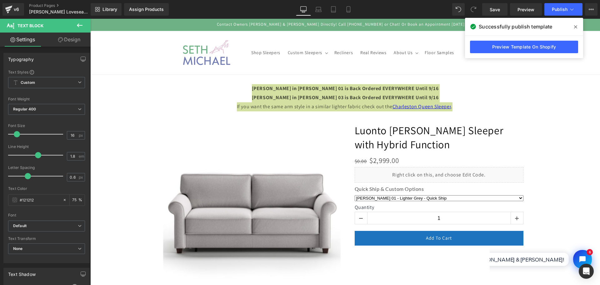
click at [577, 24] on span at bounding box center [575, 27] width 10 height 10
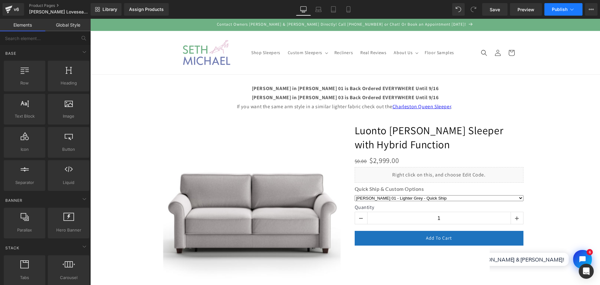
click at [556, 12] on button "Publish" at bounding box center [563, 9] width 38 height 12
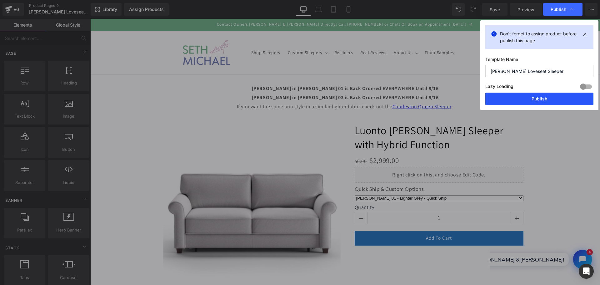
click at [546, 94] on button "Publish" at bounding box center [539, 98] width 108 height 12
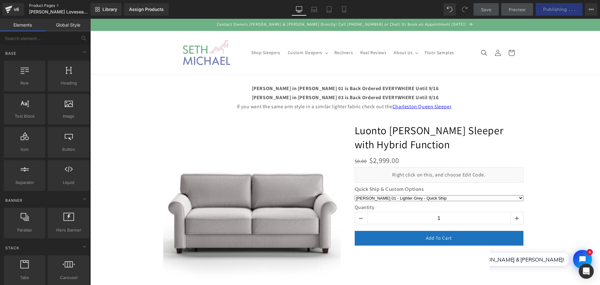
click at [34, 6] on link "Product Pages" at bounding box center [65, 5] width 72 height 5
